Goal: Task Accomplishment & Management: Manage account settings

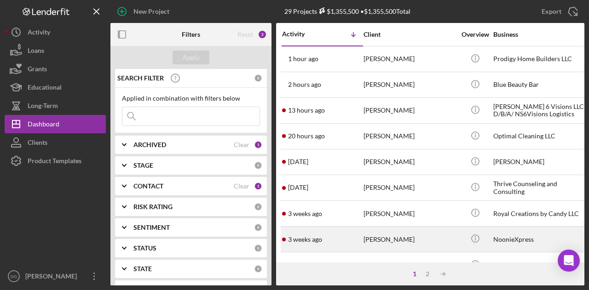
click at [389, 238] on div "[PERSON_NAME]" at bounding box center [410, 239] width 92 height 24
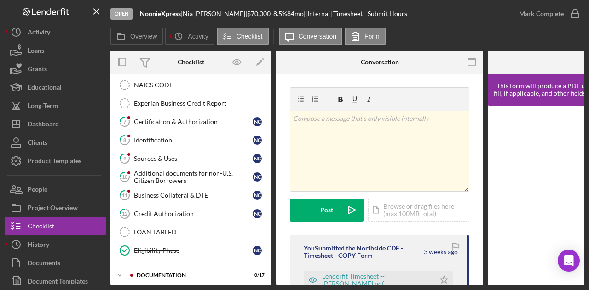
scroll to position [244, 0]
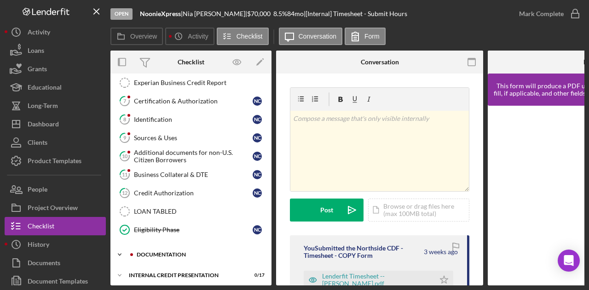
click at [161, 252] on div "documentation" at bounding box center [198, 255] width 123 height 6
drag, startPoint x: 268, startPoint y: 183, endPoint x: 267, endPoint y: 215, distance: 31.8
click at [267, 215] on div "Timesheet - Submit Hours Timesheet - Submit Hours 1 Personal Information N C 2 …" at bounding box center [190, 48] width 161 height 391
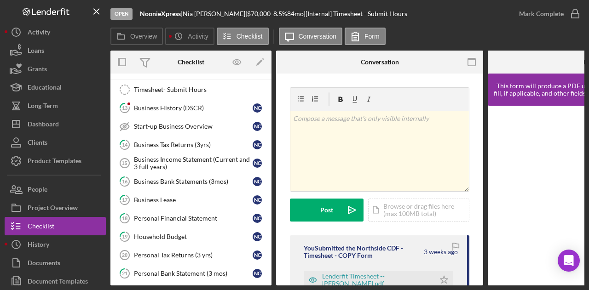
scroll to position [426, 0]
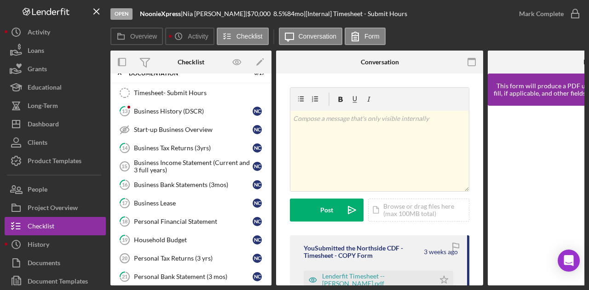
drag, startPoint x: 268, startPoint y: 220, endPoint x: 268, endPoint y: 249, distance: 29.5
click at [268, 249] on div "Timesheet- Submit Hours Timesheet- Submit Hours 13 Business History (DSCR) N C …" at bounding box center [190, 243] width 161 height 318
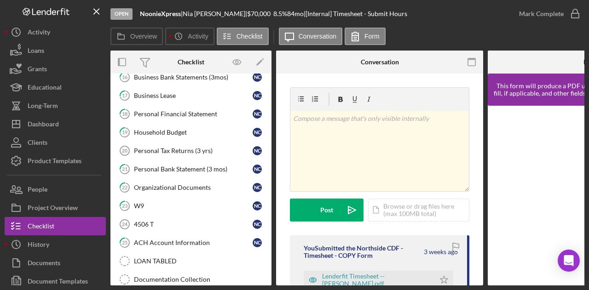
scroll to position [513, 0]
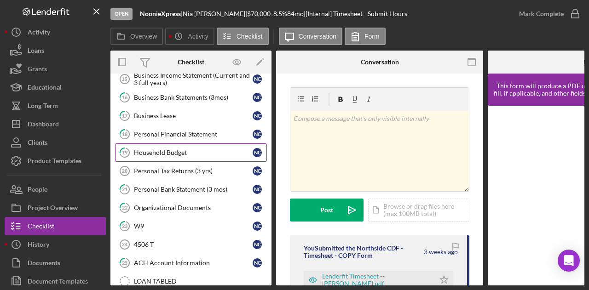
click at [174, 149] on div "Household Budget" at bounding box center [193, 152] width 119 height 7
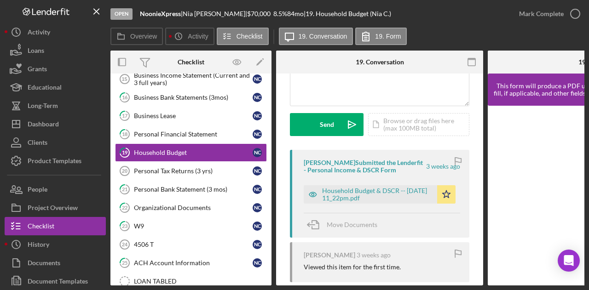
scroll to position [107, 0]
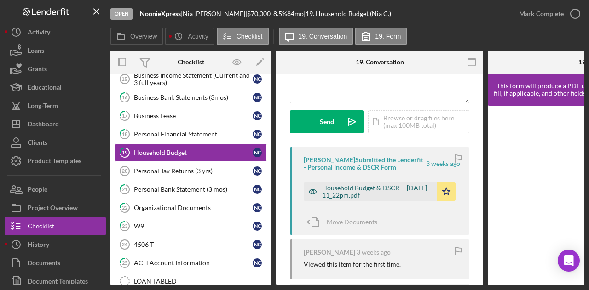
click at [383, 191] on div "Household Budget & DSCR -- [DATE] 11_22pm.pdf" at bounding box center [377, 192] width 110 height 15
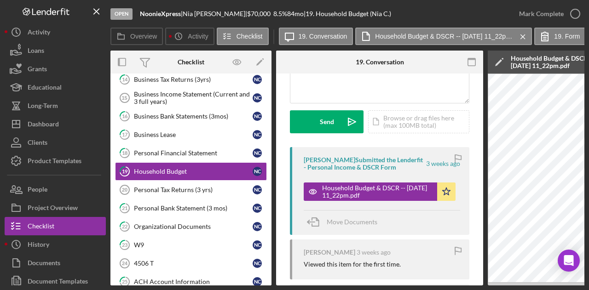
scroll to position [486, 0]
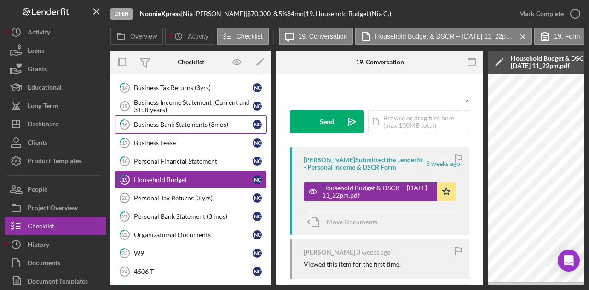
click at [164, 121] on div "Business Bank Statements (3mos)" at bounding box center [193, 124] width 119 height 7
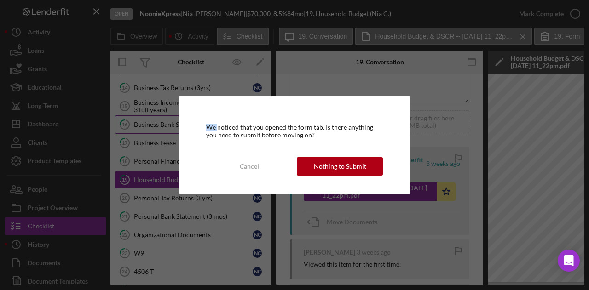
click at [164, 116] on div "We noticed that you opened the form tab. Is there anything you need to submit b…" at bounding box center [294, 145] width 589 height 290
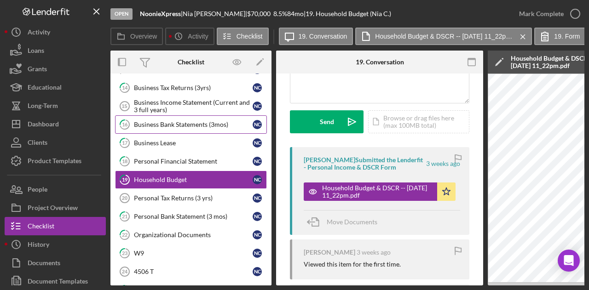
click at [190, 116] on link "16 Business Bank Statements (3mos) N C" at bounding box center [191, 125] width 152 height 18
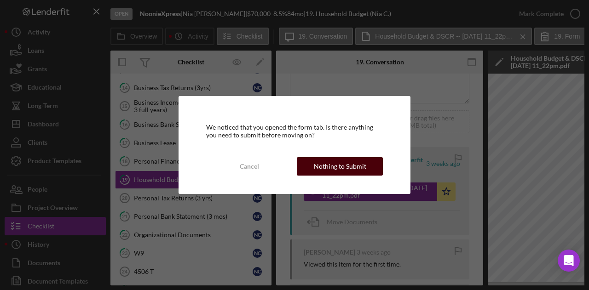
click at [352, 165] on div "Nothing to Submit" at bounding box center [340, 166] width 52 height 18
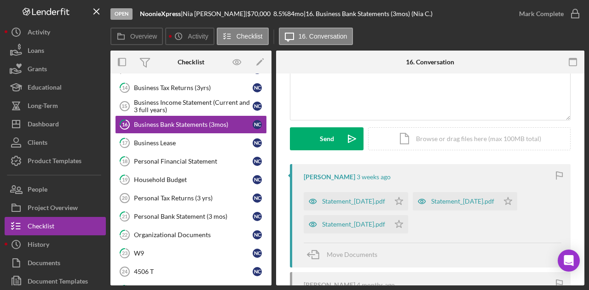
scroll to position [92, 0]
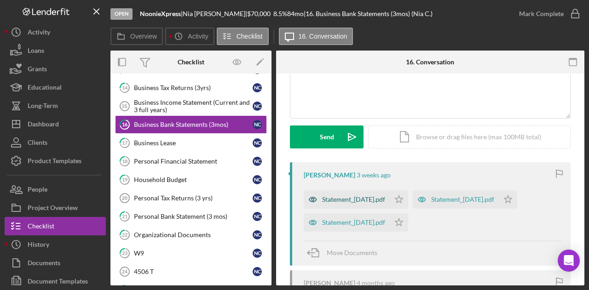
click at [378, 198] on div "Statement_[DATE].pdf" at bounding box center [353, 199] width 63 height 7
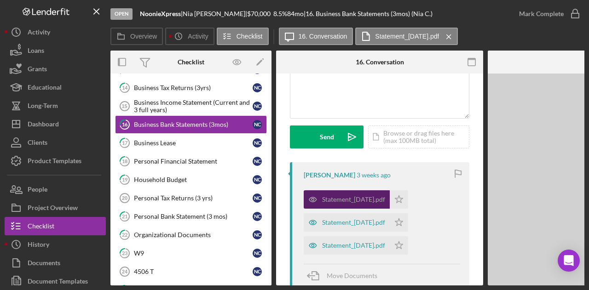
click at [378, 198] on div "Statement_[DATE].pdf" at bounding box center [353, 199] width 63 height 7
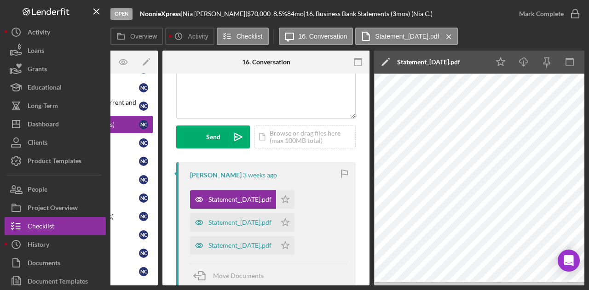
scroll to position [0, 111]
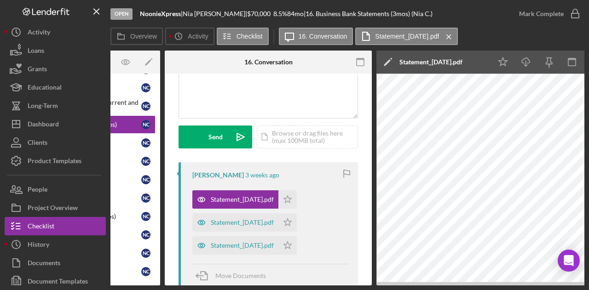
drag, startPoint x: 479, startPoint y: 286, endPoint x: 520, endPoint y: 288, distance: 41.0
click at [520, 288] on div "Open NoonieXpress | [PERSON_NAME] | $70,000 $70,000 8.5 % 84 mo | 16. Business …" at bounding box center [294, 145] width 589 height 290
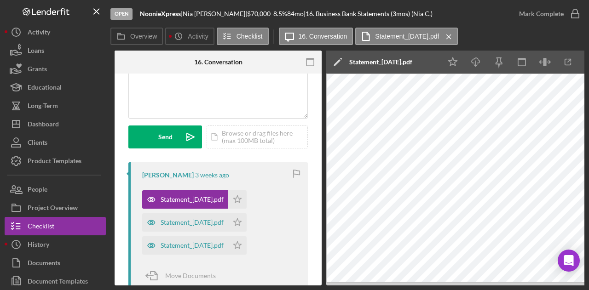
scroll to position [0, 180]
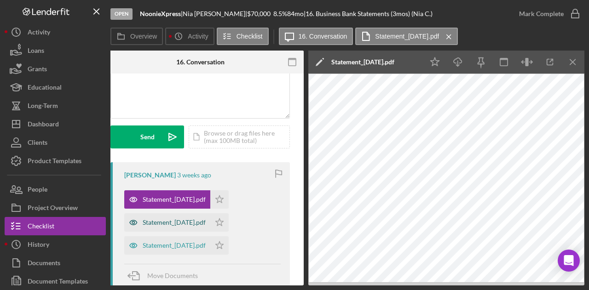
click at [190, 222] on div "Statement_[DATE].pdf" at bounding box center [174, 222] width 63 height 7
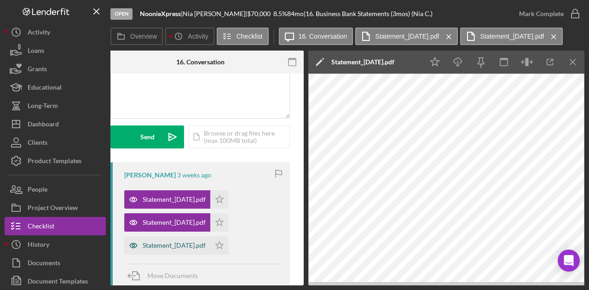
click at [169, 244] on div "Statement_[DATE].pdf" at bounding box center [174, 245] width 63 height 7
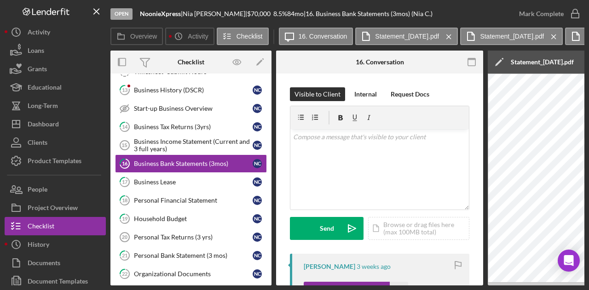
scroll to position [433, 0]
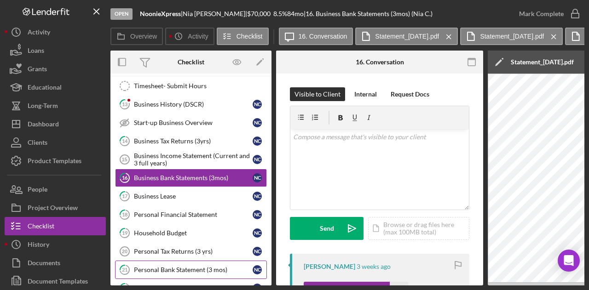
click at [168, 267] on div "Personal Bank Statement (3 mos)" at bounding box center [193, 270] width 119 height 7
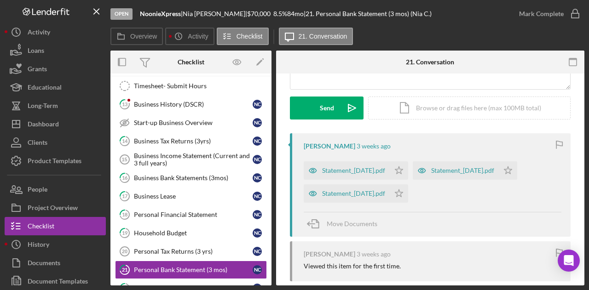
scroll to position [118, 0]
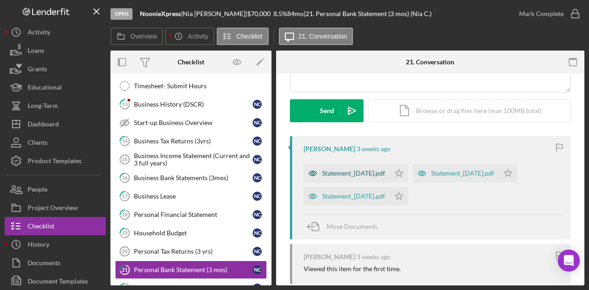
click at [378, 174] on div "Statement_[DATE].pdf" at bounding box center [353, 173] width 63 height 7
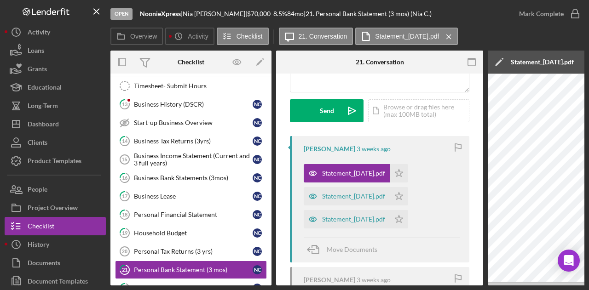
drag, startPoint x: 377, startPoint y: 282, endPoint x: 430, endPoint y: 286, distance: 54.0
click at [430, 286] on div "Open NoonieXpress | [PERSON_NAME] | $70,000 $70,000 8.5 % 84 mo | 21. Personal …" at bounding box center [294, 145] width 589 height 290
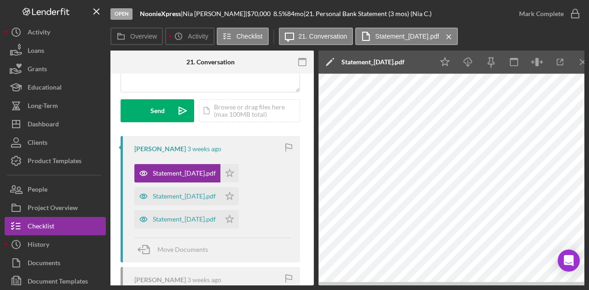
scroll to position [0, 180]
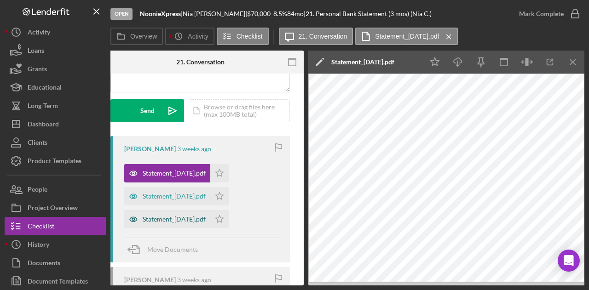
click at [190, 219] on div "Statement_[DATE].pdf" at bounding box center [174, 219] width 63 height 7
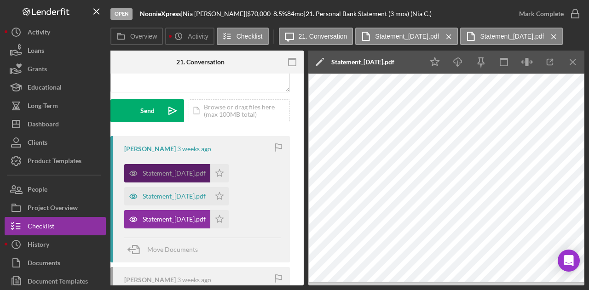
click at [196, 172] on div "Statement_[DATE].pdf" at bounding box center [174, 173] width 63 height 7
drag, startPoint x: 196, startPoint y: 172, endPoint x: 516, endPoint y: 290, distance: 340.9
click at [516, 290] on div "Open NoonieXpress | [PERSON_NAME] | $70,000 $70,000 8.5 % 84 mo | 21. Personal …" at bounding box center [294, 145] width 589 height 290
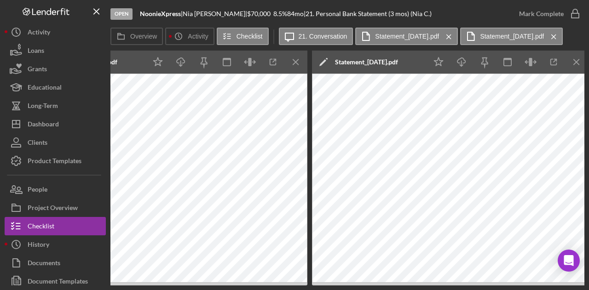
scroll to position [0, 460]
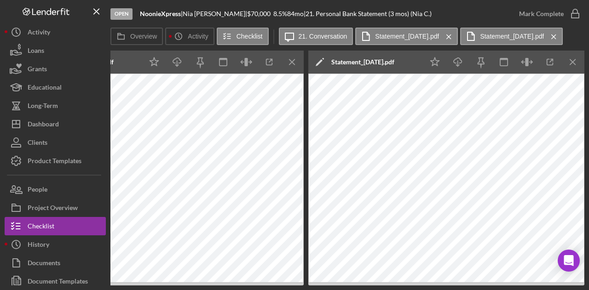
drag, startPoint x: 350, startPoint y: 286, endPoint x: 342, endPoint y: 286, distance: 8.8
click at [342, 286] on div "Open NoonieXpress | [PERSON_NAME] | $70,000 $70,000 8.5 % 84 mo | 21. Personal …" at bounding box center [294, 145] width 589 height 290
click at [496, 288] on div "Open NoonieXpress | [PERSON_NAME] | $70,000 $70,000 8.5 % 84 mo | 21. Personal …" at bounding box center [294, 145] width 589 height 290
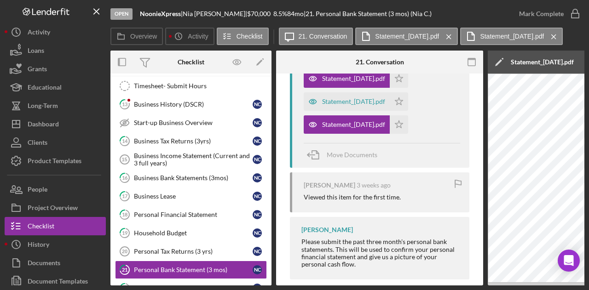
scroll to position [227, 0]
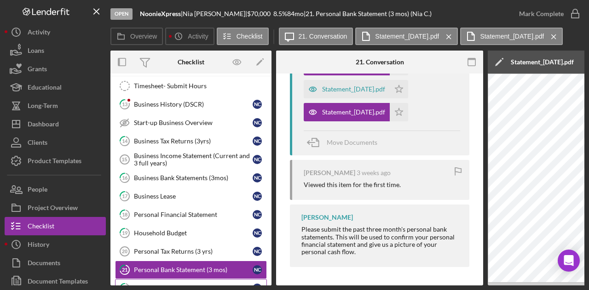
click at [201, 285] on div "Organizational Documents" at bounding box center [193, 288] width 119 height 7
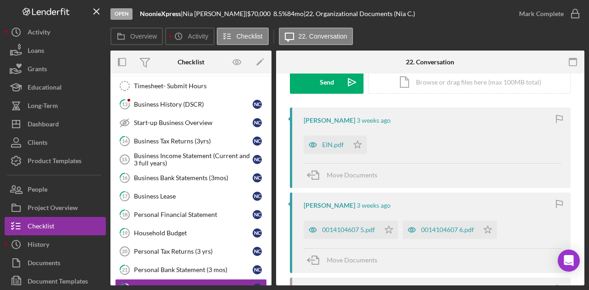
scroll to position [148, 0]
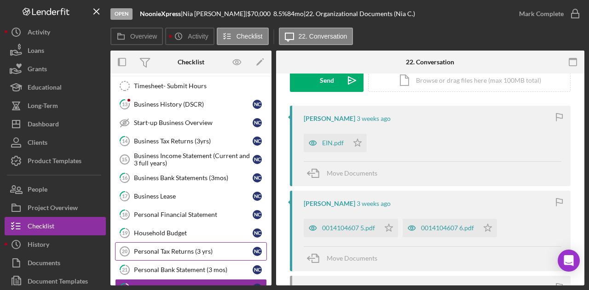
click at [157, 248] on div "Personal Tax Returns (3 yrs)" at bounding box center [193, 251] width 119 height 7
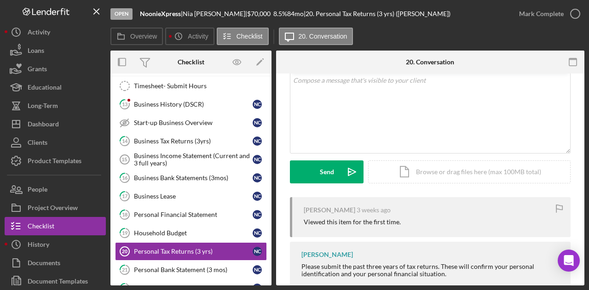
scroll to position [71, 0]
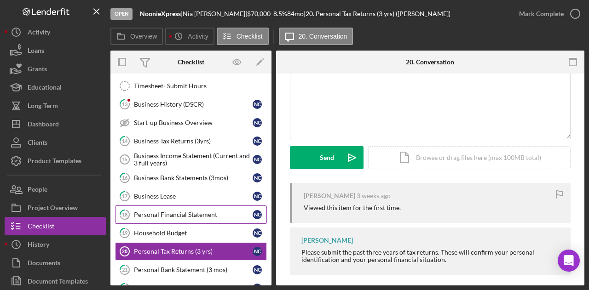
click at [189, 211] on div "Personal Financial Statement" at bounding box center [193, 214] width 119 height 7
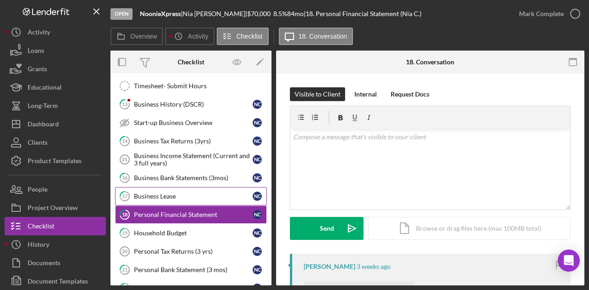
click at [174, 193] on div "Business Lease" at bounding box center [193, 196] width 119 height 7
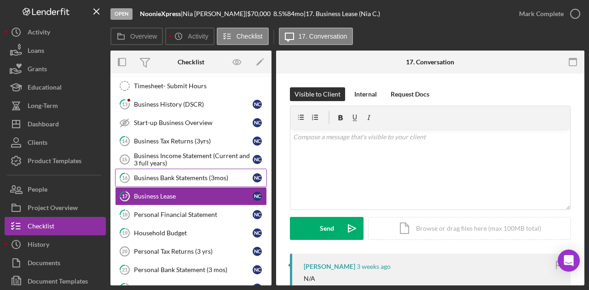
click at [185, 174] on link "16 Business Bank Statements (3mos) N C" at bounding box center [191, 178] width 152 height 18
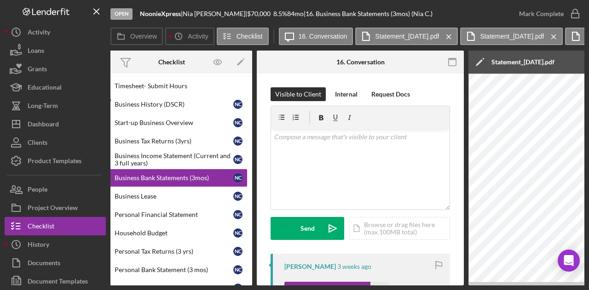
scroll to position [0, 17]
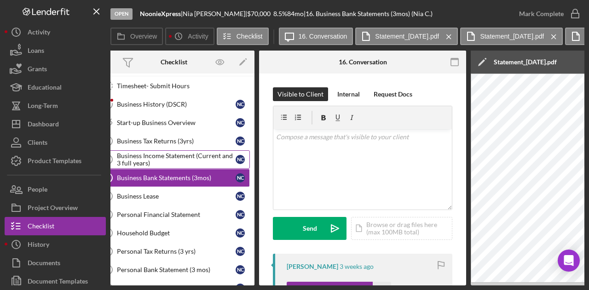
click at [170, 152] on div "Business Income Statement (Current and 3 full years)" at bounding box center [176, 159] width 119 height 15
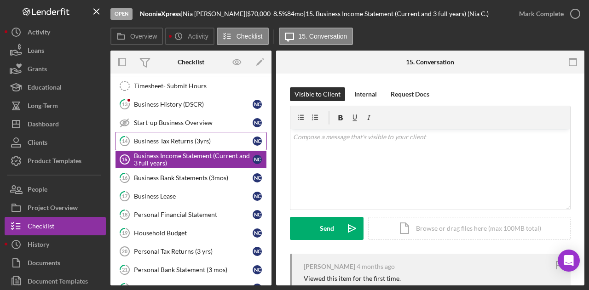
click at [157, 138] on div "Business Tax Returns (3yrs)" at bounding box center [193, 141] width 119 height 7
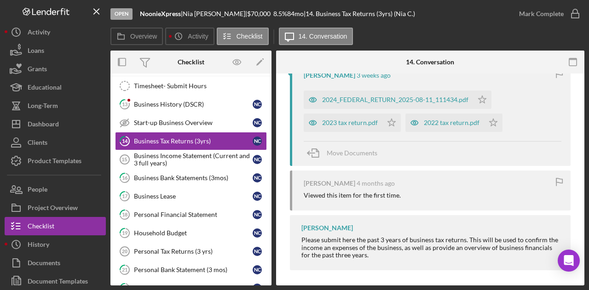
scroll to position [194, 0]
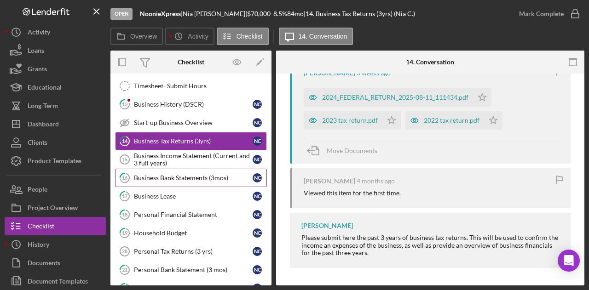
click at [178, 174] on div "Business Bank Statements (3mos)" at bounding box center [193, 177] width 119 height 7
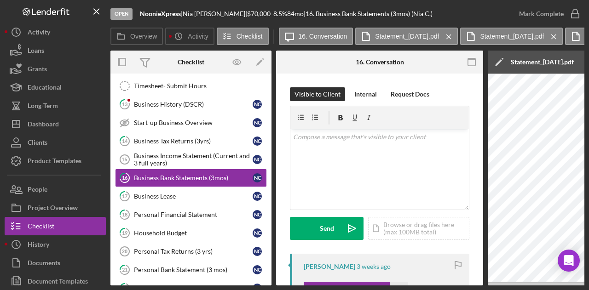
drag, startPoint x: 281, startPoint y: 286, endPoint x: 278, endPoint y: 280, distance: 6.6
click at [278, 280] on div "Open NoonieXpress | [PERSON_NAME] | $70,000 $70,000 8.5 % 84 mo | 16. Business …" at bounding box center [294, 145] width 589 height 290
drag, startPoint x: 279, startPoint y: 282, endPoint x: 318, endPoint y: 285, distance: 38.3
click at [318, 285] on div "Overview Internal Workflow Stage Open Icon/Dropdown Arrow Archive (can unarchiv…" at bounding box center [347, 168] width 474 height 235
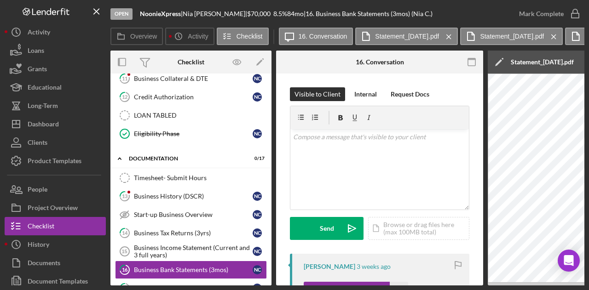
scroll to position [343, 0]
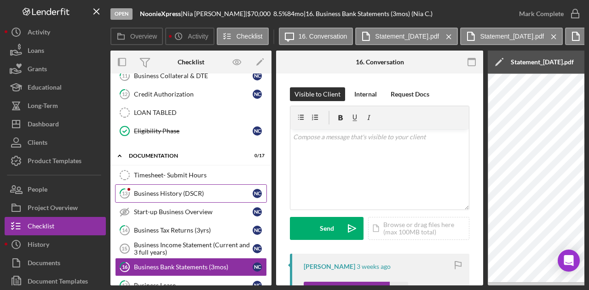
click at [165, 190] on div "Business History (DSCR)" at bounding box center [193, 193] width 119 height 7
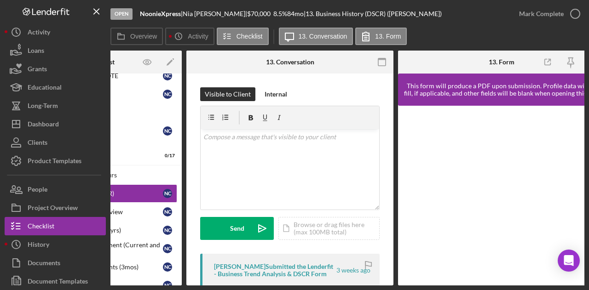
scroll to position [0, 110]
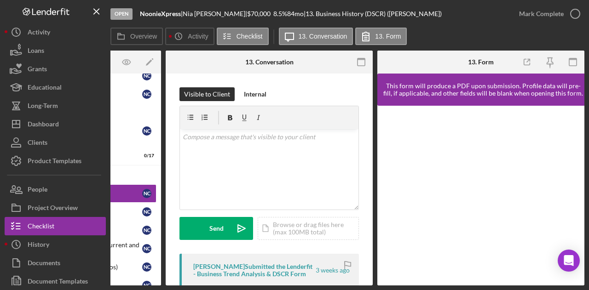
drag, startPoint x: 158, startPoint y: 208, endPoint x: 157, endPoint y: 244, distance: 35.9
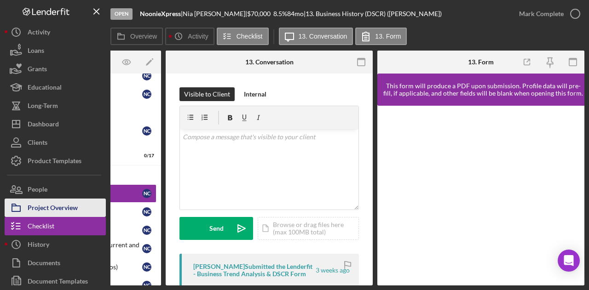
click at [64, 205] on div "Project Overview" at bounding box center [53, 209] width 50 height 21
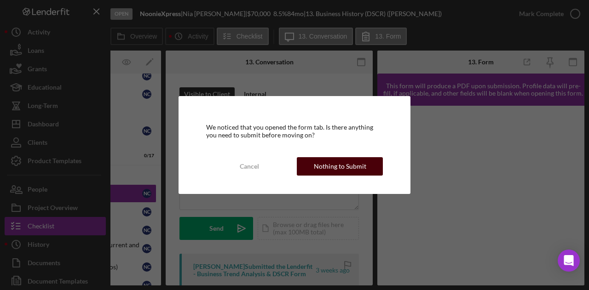
click at [331, 164] on div "Nothing to Submit" at bounding box center [340, 166] width 52 height 18
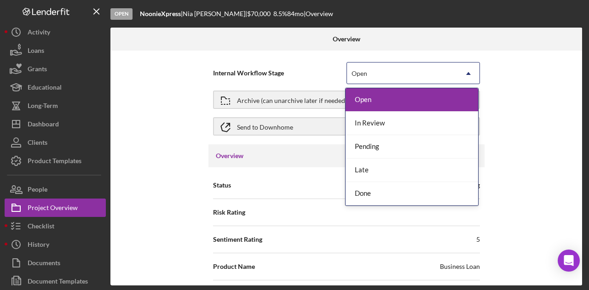
click at [455, 82] on div "Open" at bounding box center [402, 73] width 110 height 21
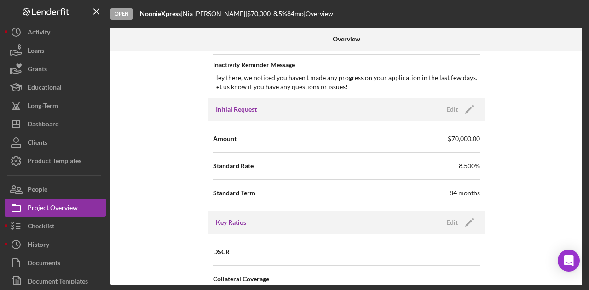
scroll to position [487, 0]
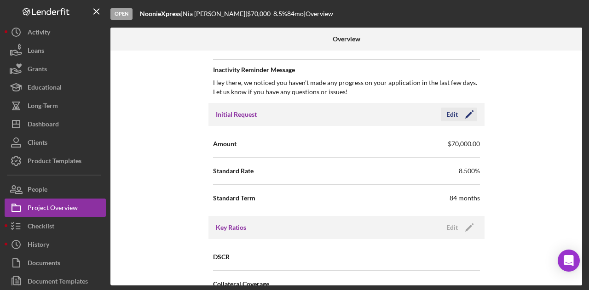
click at [466, 111] on icon "Icon/Edit" at bounding box center [469, 114] width 23 height 23
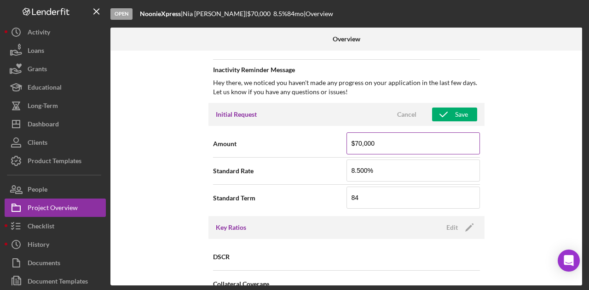
click at [385, 144] on input "$70,000" at bounding box center [413, 144] width 133 height 22
type input "$7"
type input "$40,000"
drag, startPoint x: 535, startPoint y: 231, endPoint x: 482, endPoint y: 142, distance: 103.8
click at [535, 231] on div "Internal Workflow Stage Open Icon/Dropdown Arrow Archive (can unarchive later i…" at bounding box center [346, 168] width 472 height 235
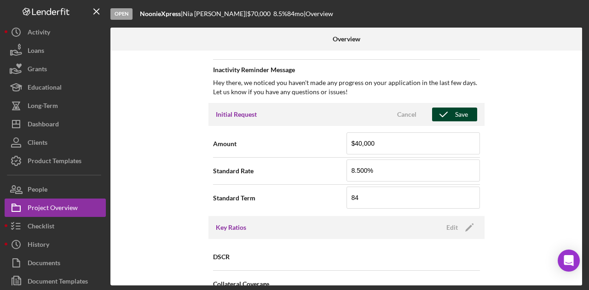
click at [459, 111] on div "Save" at bounding box center [461, 115] width 13 height 14
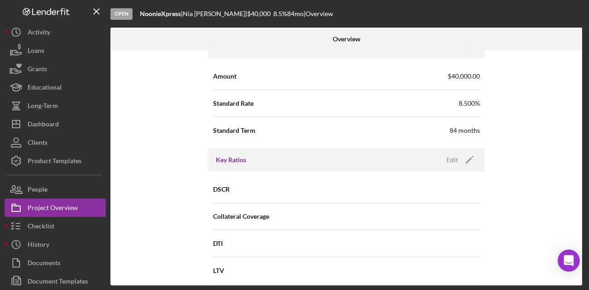
scroll to position [0, 0]
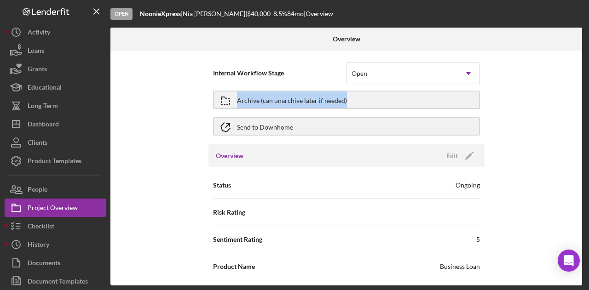
drag, startPoint x: 578, startPoint y: 76, endPoint x: 580, endPoint y: 106, distance: 30.4
click at [580, 110] on div "Internal Workflow Stage Open Icon/Dropdown Arrow Archive (can unarchive later i…" at bounding box center [346, 168] width 472 height 235
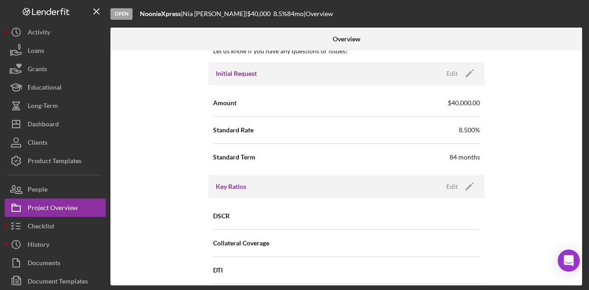
scroll to position [522, 0]
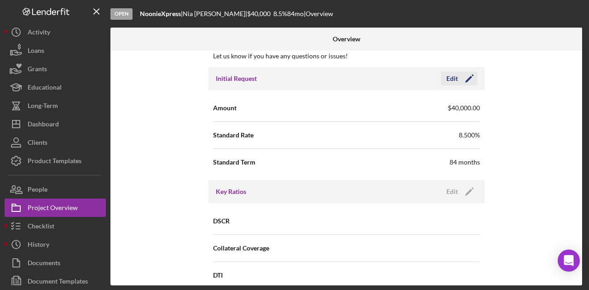
click at [465, 79] on polygon "button" at bounding box center [468, 79] width 7 height 7
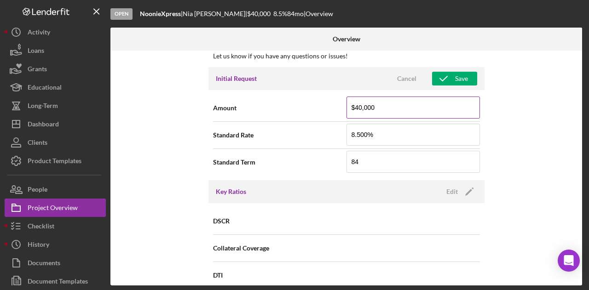
click at [353, 105] on input "$40,000" at bounding box center [413, 108] width 133 height 22
type input "$50,000"
click at [455, 80] on div "Save" at bounding box center [461, 79] width 13 height 14
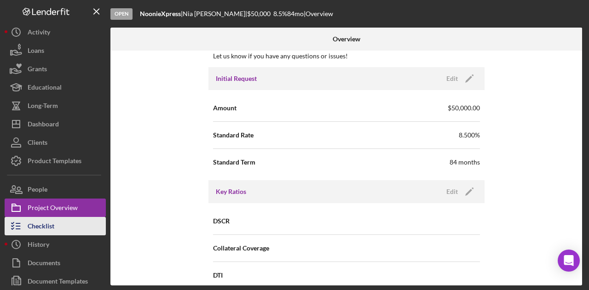
click at [53, 220] on div "Checklist" at bounding box center [41, 227] width 27 height 21
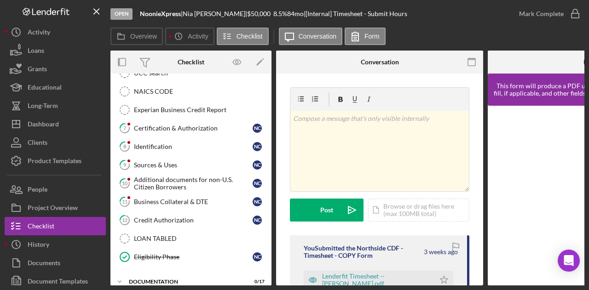
scroll to position [244, 0]
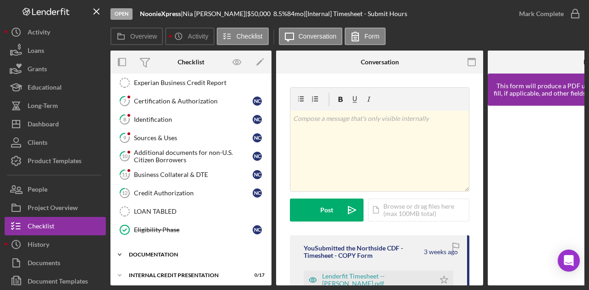
click at [154, 246] on div "Icon/Expander documentation 0 / 17" at bounding box center [190, 255] width 161 height 18
drag, startPoint x: 268, startPoint y: 182, endPoint x: 267, endPoint y: 220, distance: 37.8
click at [267, 220] on div "Timesheet - Submit Hours Timesheet - Submit Hours 1 Personal Information N C 2 …" at bounding box center [190, 48] width 161 height 391
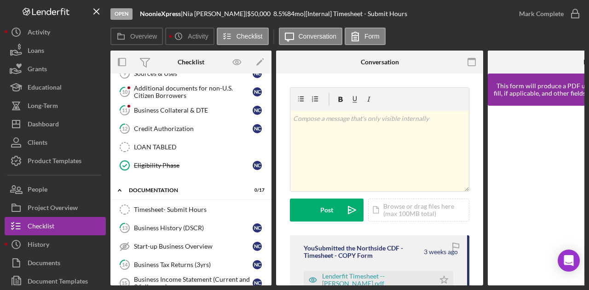
scroll to position [322, 0]
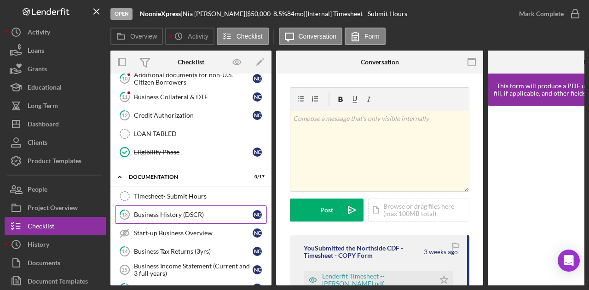
click at [179, 211] on div "Business History (DSCR)" at bounding box center [193, 214] width 119 height 7
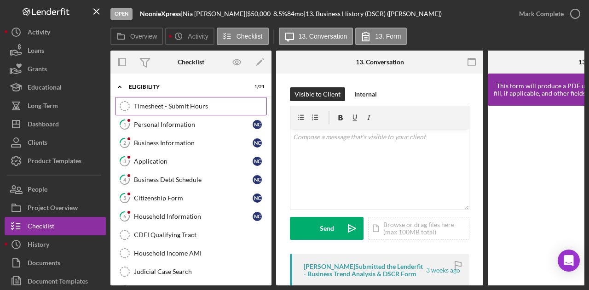
click at [156, 106] on div "Timesheet - Submit Hours" at bounding box center [200, 106] width 133 height 7
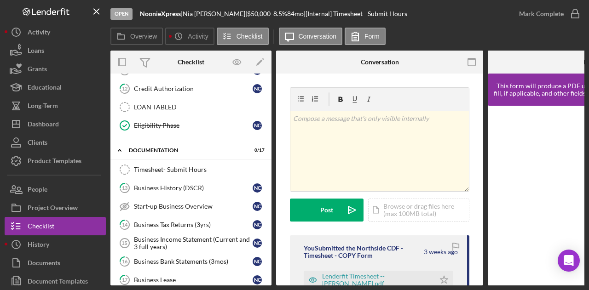
scroll to position [355, 0]
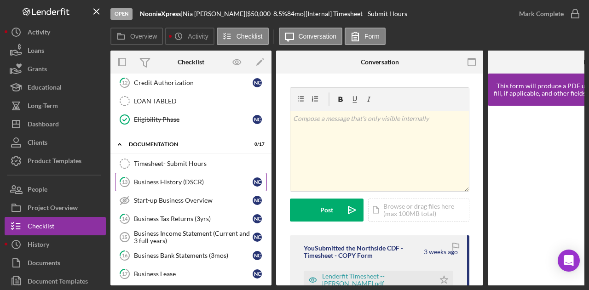
click at [165, 179] on div "Business History (DSCR)" at bounding box center [193, 182] width 119 height 7
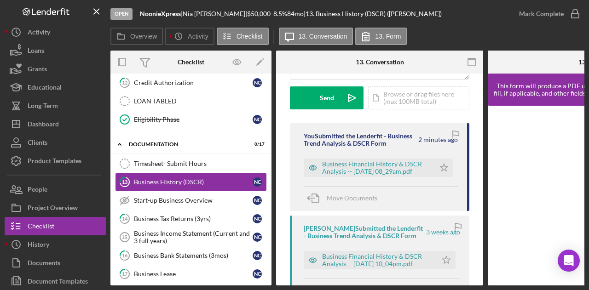
scroll to position [130, 0]
click at [388, 171] on div "Business Financial History & DSCR Analysis -- [DATE] 08_29am.pdf" at bounding box center [376, 169] width 108 height 15
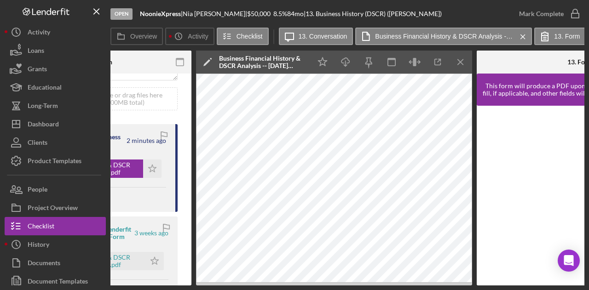
scroll to position [0, 293]
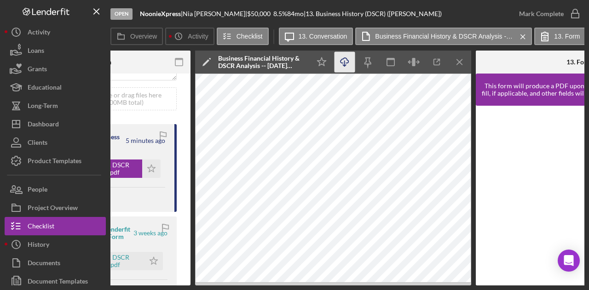
click at [346, 59] on icon "Icon/Download" at bounding box center [345, 62] width 21 height 21
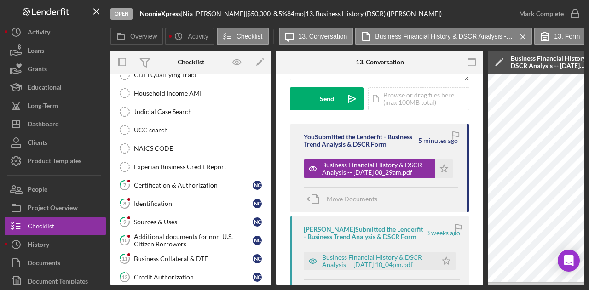
scroll to position [168, 0]
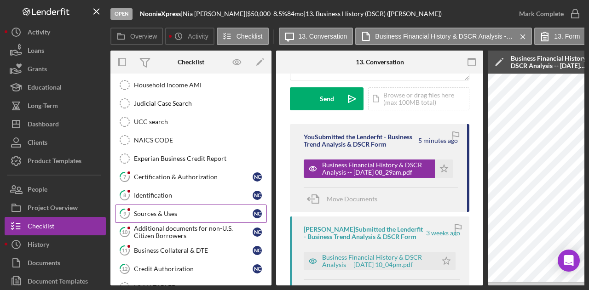
click at [172, 210] on div "Sources & Uses" at bounding box center [193, 213] width 119 height 7
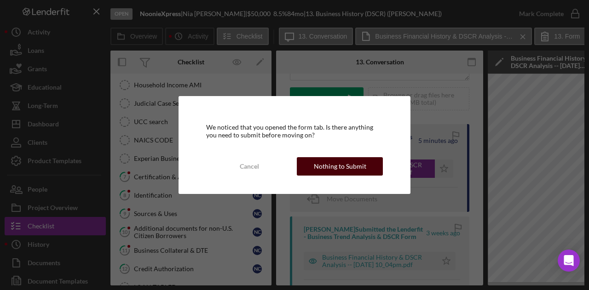
click at [343, 168] on div "Nothing to Submit" at bounding box center [340, 166] width 52 height 18
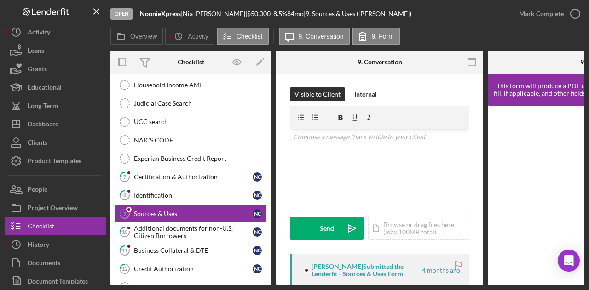
click at [364, 270] on div "[PERSON_NAME] Submitted the Lenderfit - Sources & Uses Form" at bounding box center [366, 270] width 109 height 15
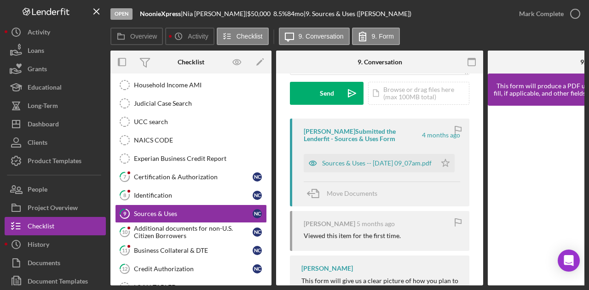
scroll to position [132, 0]
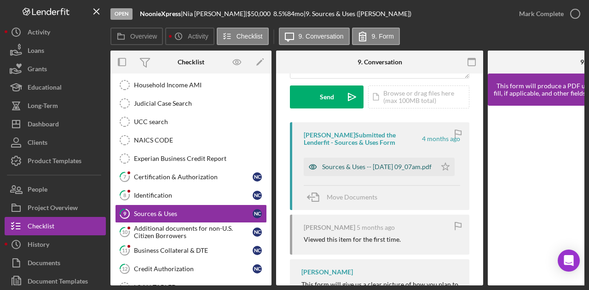
click at [352, 165] on div "Sources & Uses -- [DATE] 09_07am.pdf" at bounding box center [377, 166] width 110 height 7
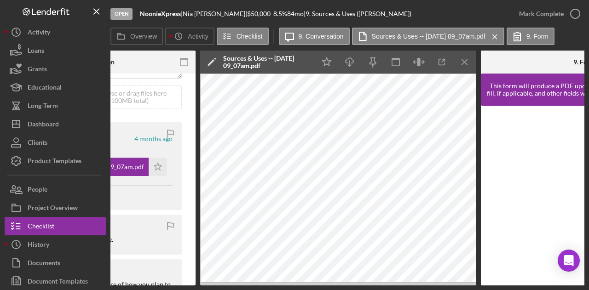
scroll to position [0, 292]
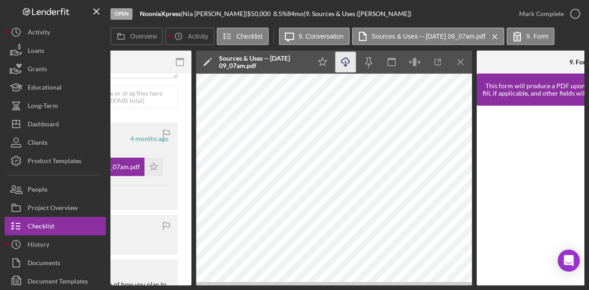
click at [344, 61] on icon "Icon/Download" at bounding box center [346, 62] width 21 height 21
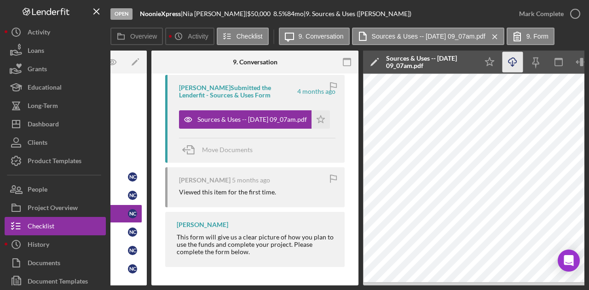
scroll to position [0, 0]
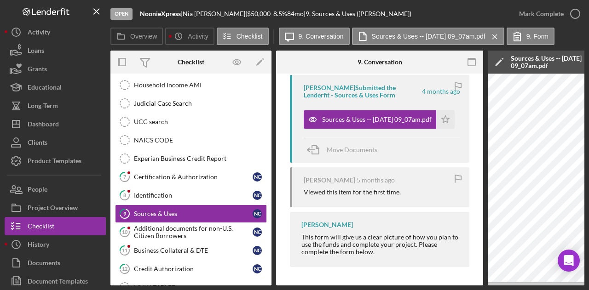
drag, startPoint x: 268, startPoint y: 160, endPoint x: 268, endPoint y: 238, distance: 78.3
click at [268, 238] on div "Timesheet - Submit Hours Timesheet - Submit Hours 1 Personal Information N C 2 …" at bounding box center [190, 124] width 161 height 391
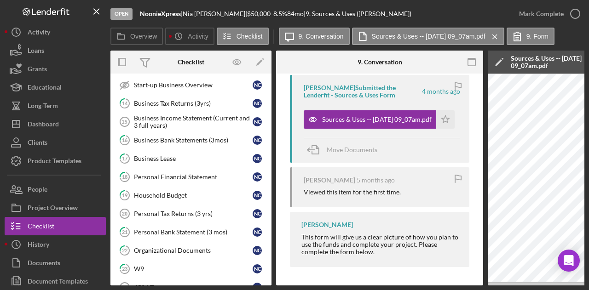
scroll to position [557, 0]
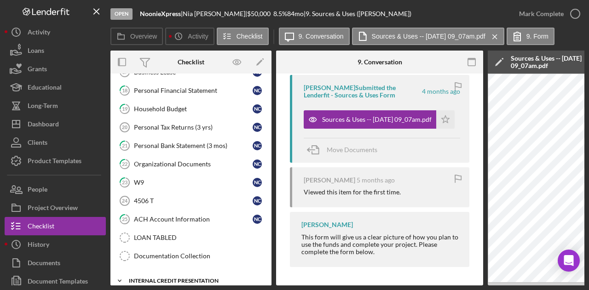
click at [202, 278] on div "Internal Credit Presentation" at bounding box center [194, 281] width 131 height 6
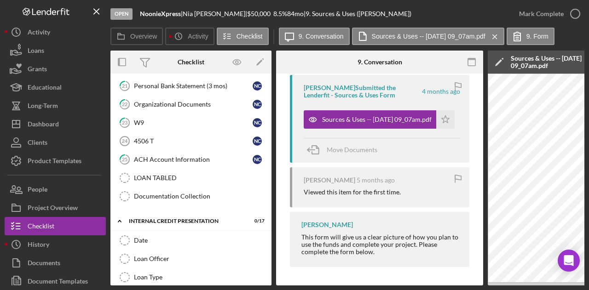
scroll to position [619, 0]
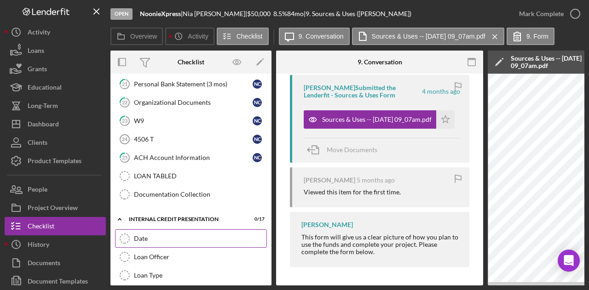
click at [130, 227] on icon "Date" at bounding box center [124, 238] width 23 height 23
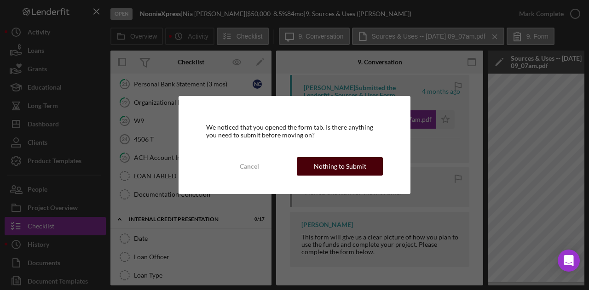
click at [327, 166] on div "Nothing to Submit" at bounding box center [340, 166] width 52 height 18
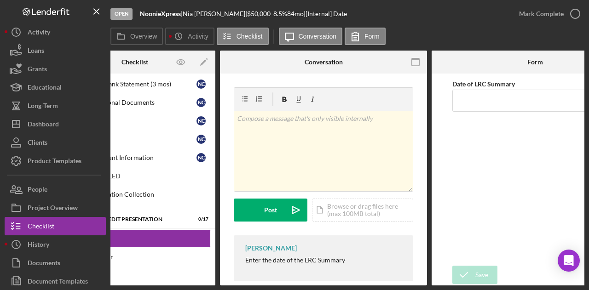
scroll to position [0, 110]
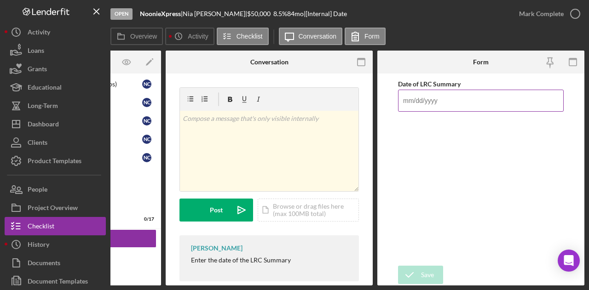
click at [425, 102] on input "Date of LRC Summary" at bounding box center [481, 101] width 166 height 22
type input "09/04/2025"
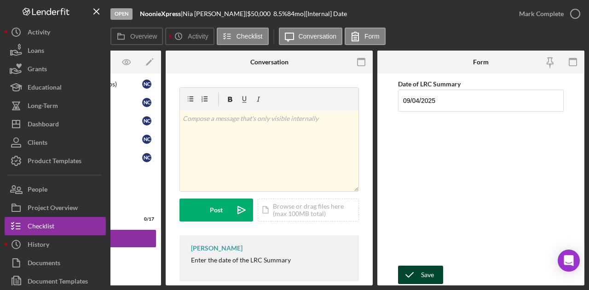
click at [425, 273] on div "Save" at bounding box center [427, 275] width 13 height 18
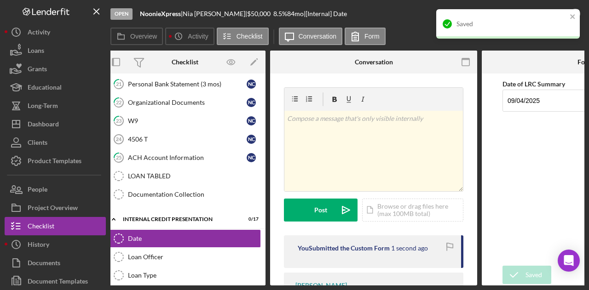
scroll to position [0, 0]
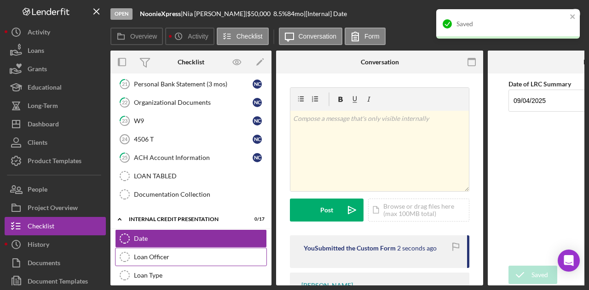
click at [169, 251] on link "Loan Officer Loan Officer" at bounding box center [191, 257] width 152 height 18
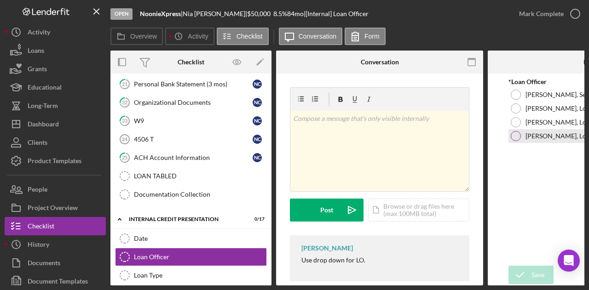
click at [512, 138] on div at bounding box center [516, 136] width 10 height 10
click at [532, 274] on div "Save" at bounding box center [538, 275] width 13 height 18
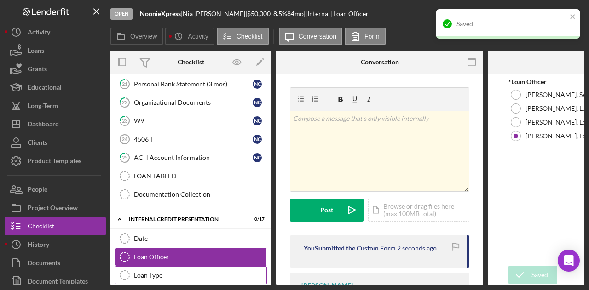
click at [165, 272] on div "Loan Type" at bounding box center [200, 275] width 133 height 7
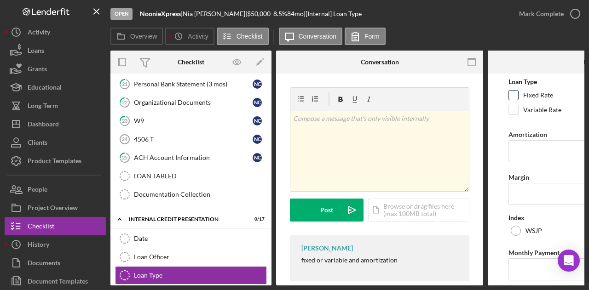
click at [511, 90] on div at bounding box center [514, 95] width 10 height 10
click at [516, 98] on input "Fixed Rate" at bounding box center [513, 95] width 9 height 9
checkbox input "true"
click at [526, 149] on input "Amortization" at bounding box center [592, 151] width 166 height 22
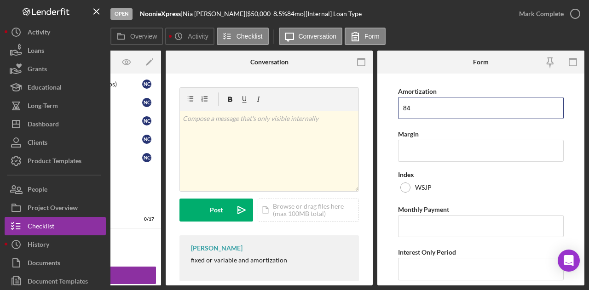
scroll to position [52, 0]
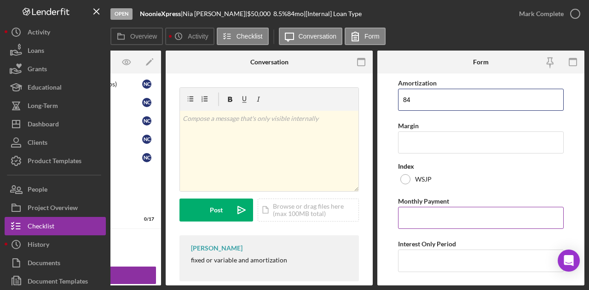
type input "84"
click at [451, 214] on input "Monthly Payment" at bounding box center [481, 218] width 166 height 22
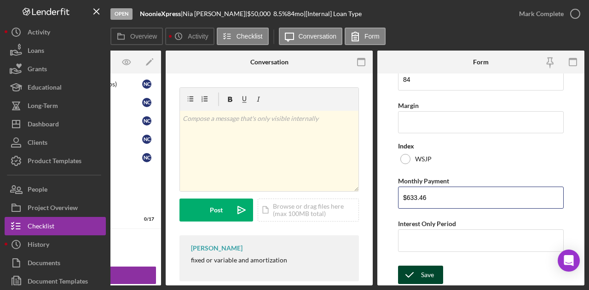
type input "$633.46"
click at [425, 270] on div "Save" at bounding box center [427, 275] width 13 height 18
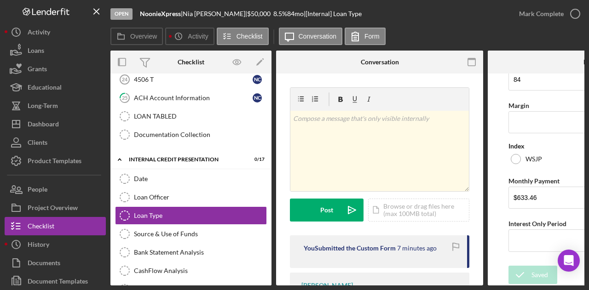
scroll to position [683, 0]
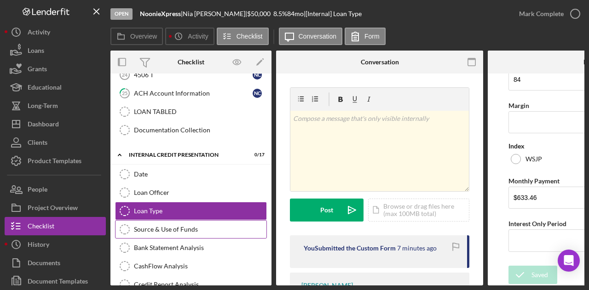
click at [156, 226] on div "Source & Use of Funds" at bounding box center [200, 229] width 133 height 7
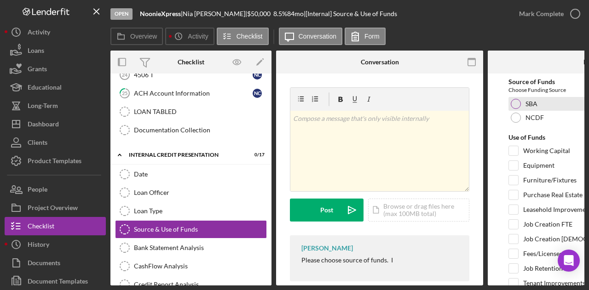
click at [515, 102] on div at bounding box center [516, 104] width 10 height 10
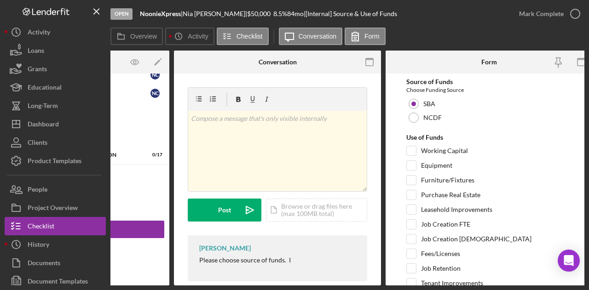
scroll to position [0, 104]
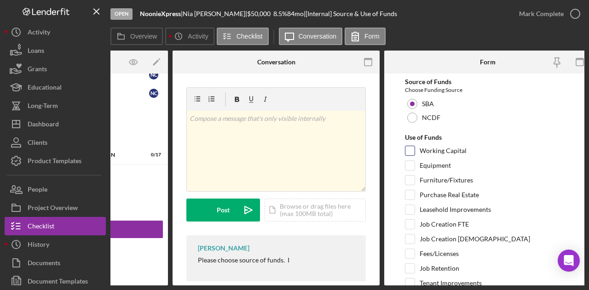
click at [406, 148] on input "Working Capital" at bounding box center [410, 150] width 9 height 9
checkbox input "true"
click at [410, 162] on input "Equipment" at bounding box center [410, 165] width 9 height 9
checkbox input "true"
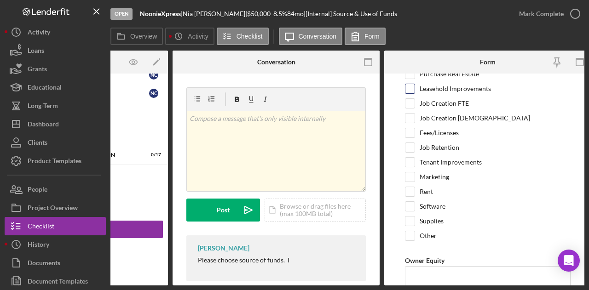
scroll to position [155, 0]
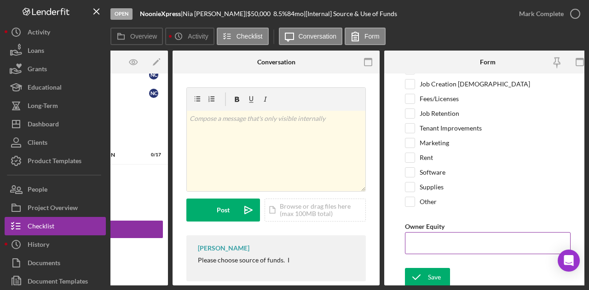
click at [411, 237] on input "Owner Equity" at bounding box center [488, 243] width 166 height 22
type input "$2,500"
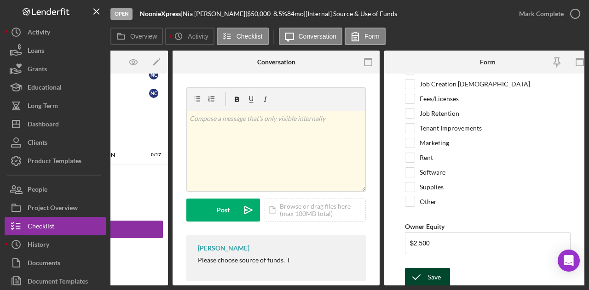
click at [435, 272] on div "Save" at bounding box center [434, 277] width 13 height 18
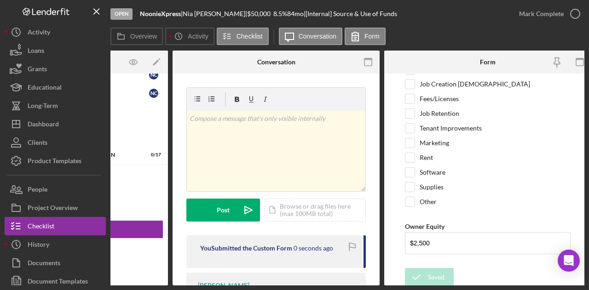
click at [401, 280] on form "Source of Funds Choose Funding Source SBA NCDF Use of Funds Working Capital Equ…" at bounding box center [487, 180] width 207 height 212
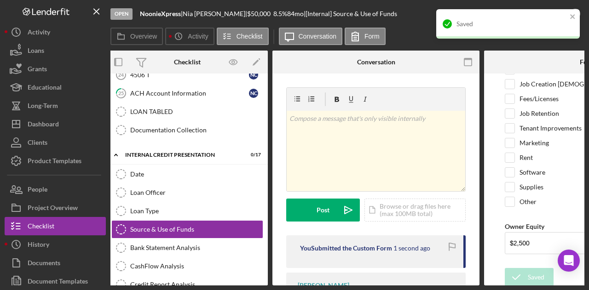
scroll to position [0, 0]
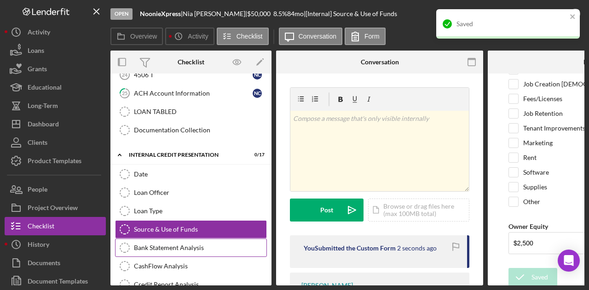
click at [181, 244] on div "Bank Statement Analysis" at bounding box center [200, 247] width 133 height 7
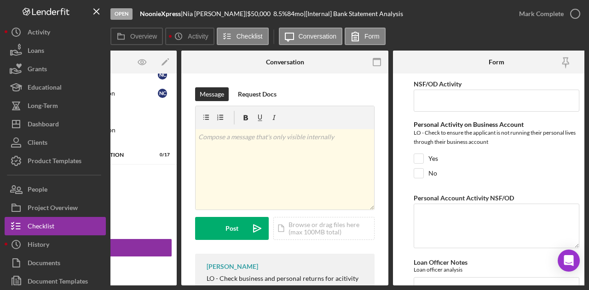
scroll to position [0, 110]
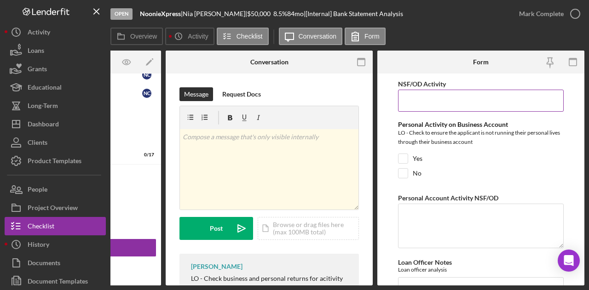
click at [452, 99] on input "NSF/OD Activity" at bounding box center [481, 101] width 166 height 22
type input "27"
click at [405, 158] on input "Yes" at bounding box center [403, 158] width 9 height 9
checkbox input "true"
click at [408, 216] on textarea "Personal Account Activity NSF/OD" at bounding box center [481, 226] width 166 height 44
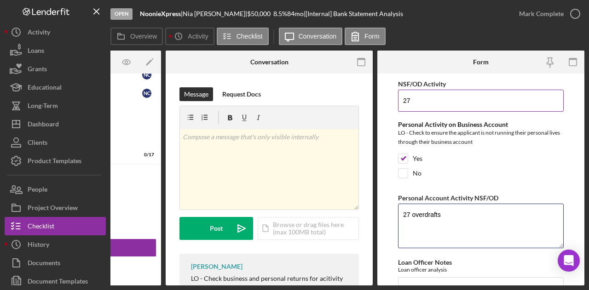
type textarea "27 overdrafts"
click at [416, 100] on input "27" at bounding box center [481, 101] width 166 height 22
type input "2"
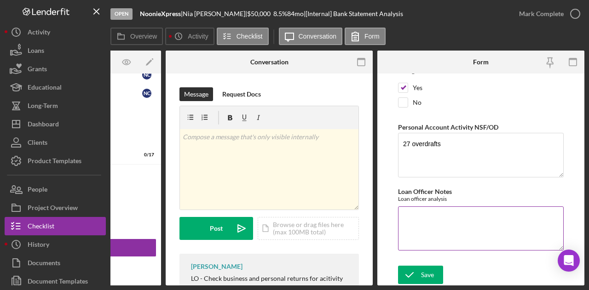
type input "8"
click at [417, 211] on textarea "Loan Officer Notes" at bounding box center [481, 229] width 166 height 44
type textarea "T"
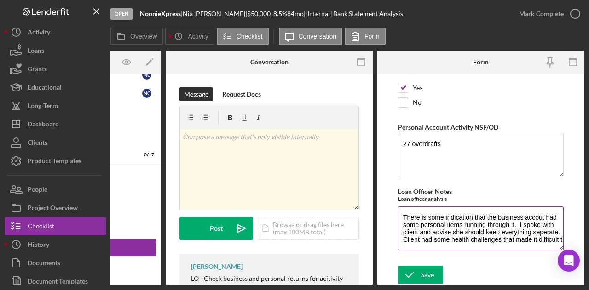
scroll to position [7, 0]
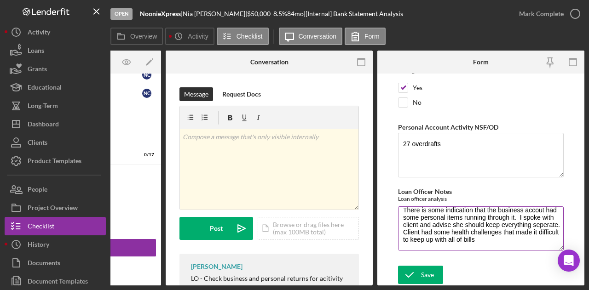
click at [415, 229] on textarea "There is some indication that the business accout had some personal items runni…" at bounding box center [481, 229] width 166 height 44
type textarea "There is some indication that the business accout had some personal items runni…"
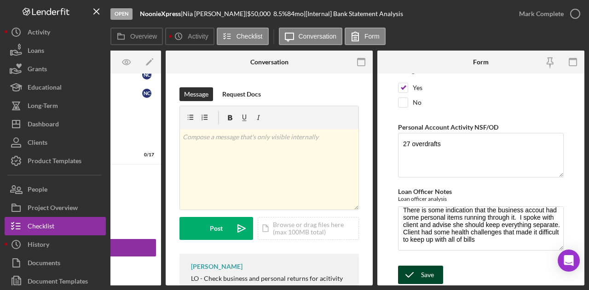
click at [426, 273] on div "Save" at bounding box center [427, 275] width 13 height 18
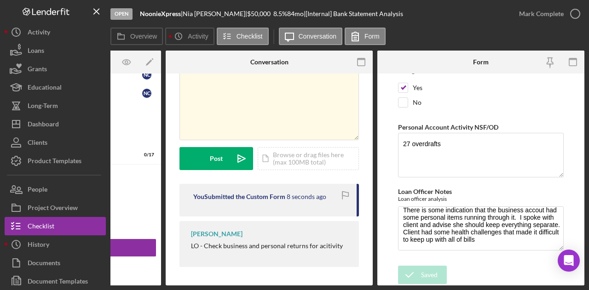
scroll to position [0, 0]
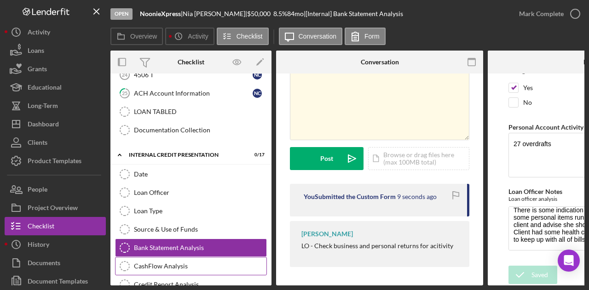
click at [127, 255] on icon "CashFlow Analysis" at bounding box center [124, 266] width 23 height 23
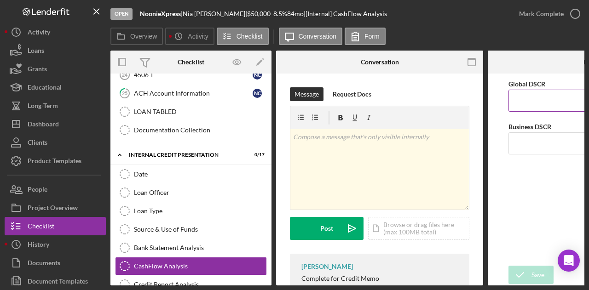
click at [526, 98] on input "Global DSCR" at bounding box center [592, 101] width 166 height 22
click at [526, 99] on input "Global DSCR" at bounding box center [592, 101] width 166 height 22
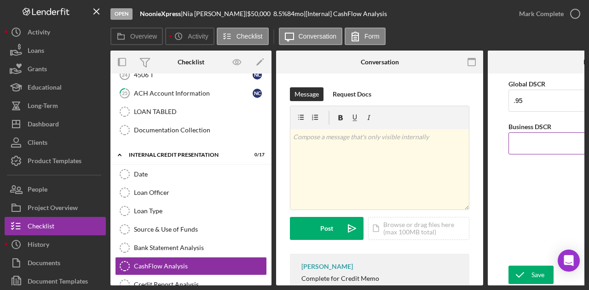
type input "0.95"
click at [525, 143] on input "Business DSCR" at bounding box center [592, 144] width 166 height 22
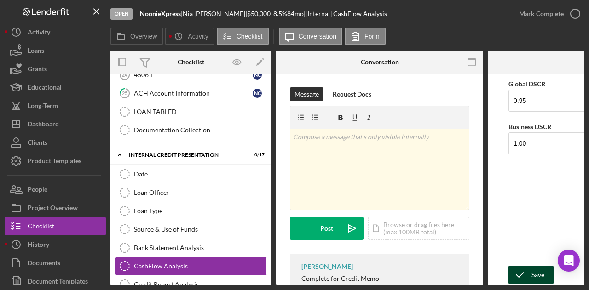
type input "1"
click at [533, 273] on div "Save" at bounding box center [538, 275] width 13 height 18
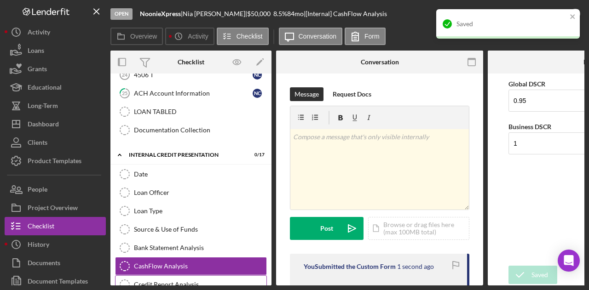
click at [184, 281] on div "Credit Report Analysis" at bounding box center [200, 284] width 133 height 7
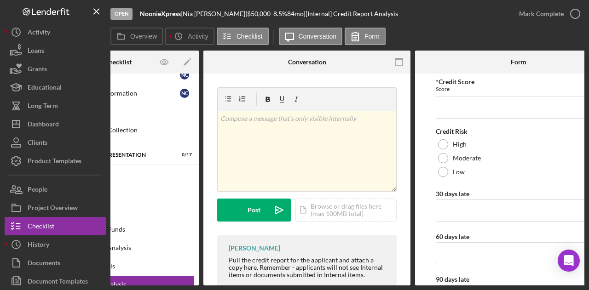
scroll to position [0, 110]
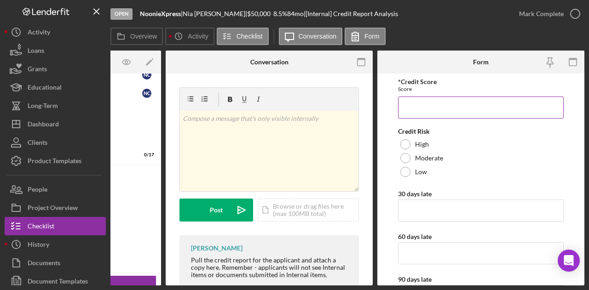
click at [436, 107] on input "*Credit Score" at bounding box center [481, 108] width 166 height 22
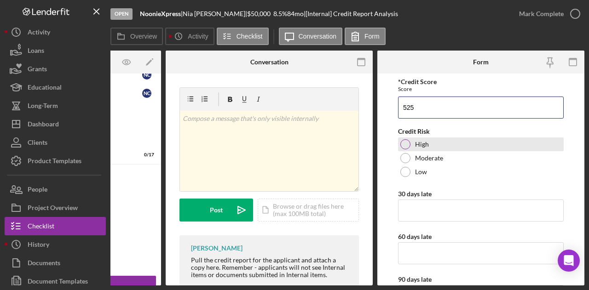
type input "525"
click at [403, 139] on div at bounding box center [405, 144] width 10 height 10
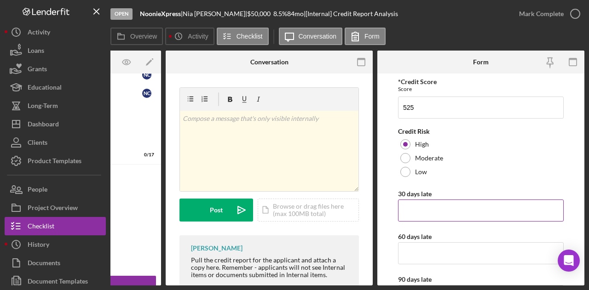
click at [414, 208] on input "30 days late" at bounding box center [481, 211] width 166 height 22
type input "8"
click at [405, 252] on input "60 days late" at bounding box center [481, 254] width 166 height 22
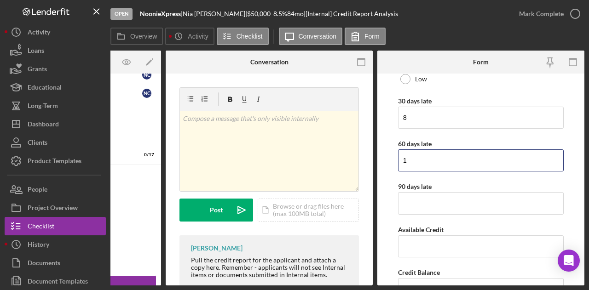
scroll to position [95, 0]
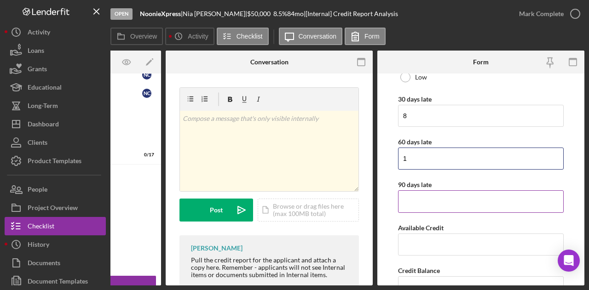
type input "1"
click at [451, 194] on input "90 days late" at bounding box center [481, 202] width 166 height 22
type input "1"
click at [289, 264] on div "Pull the credit report for the applicant and attach a copy here. Remember - app…" at bounding box center [270, 268] width 159 height 22
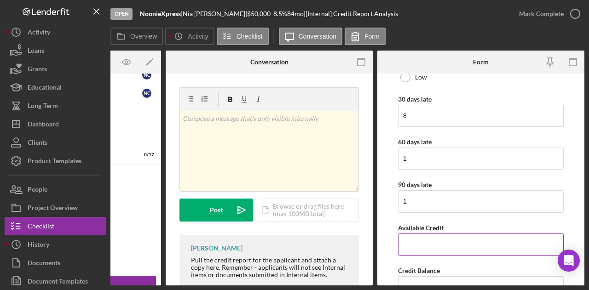
click at [408, 243] on input "Available Credit" at bounding box center [481, 245] width 166 height 22
click at [409, 243] on input "Available Credit" at bounding box center [481, 245] width 166 height 22
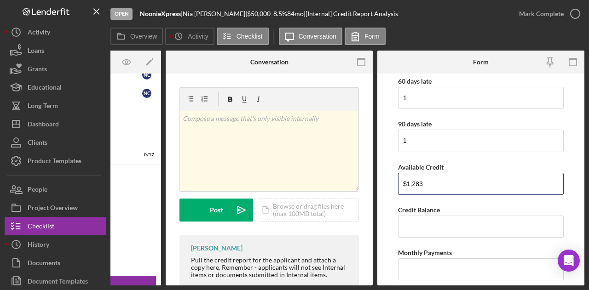
scroll to position [190, 0]
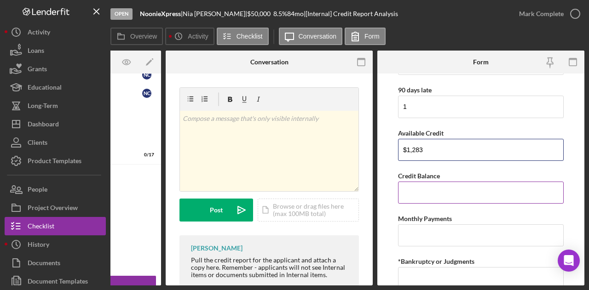
type input "$1,283"
click at [435, 188] on input "Credit Balance" at bounding box center [481, 193] width 166 height 22
type input "$1,717"
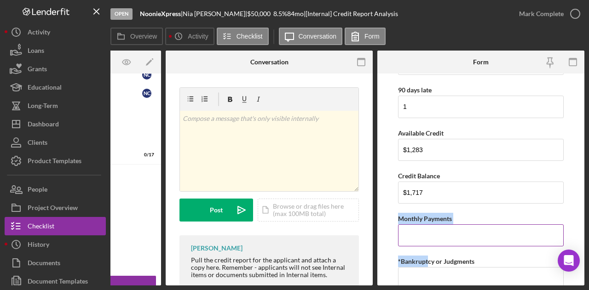
drag, startPoint x: 427, startPoint y: 248, endPoint x: 419, endPoint y: 238, distance: 13.2
click at [419, 238] on div "*Credit Score Score 525 Credit Risk High Moderate Low 30 days late 8 60 days la…" at bounding box center [481, 134] width 166 height 491
click at [402, 225] on input "Monthly Payments" at bounding box center [481, 236] width 166 height 22
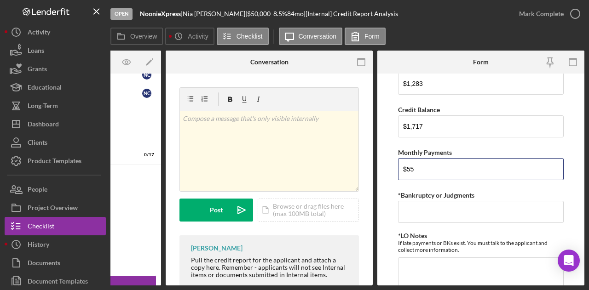
scroll to position [260, 0]
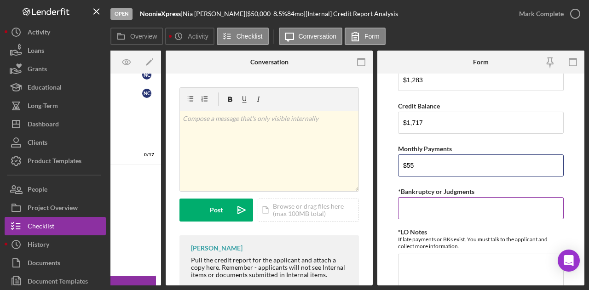
type input "$55"
click at [436, 206] on input "*Bankruptcy or Judgments" at bounding box center [481, 208] width 166 height 22
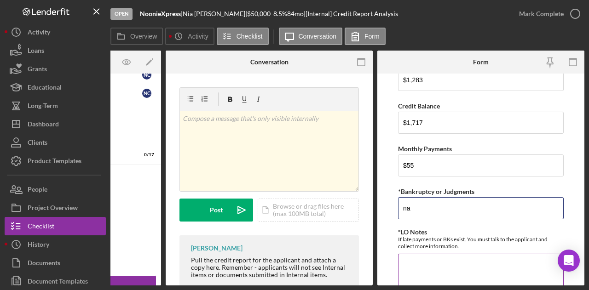
type input "na"
click at [423, 262] on textarea "*LO Notes" at bounding box center [481, 276] width 166 height 44
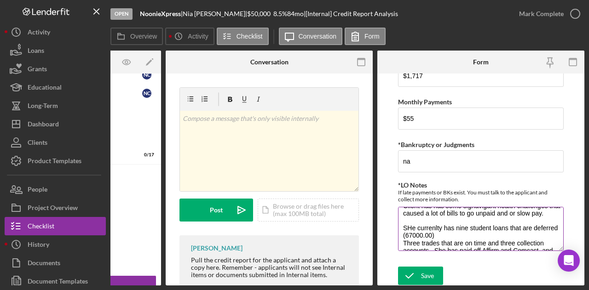
scroll to position [0, 0]
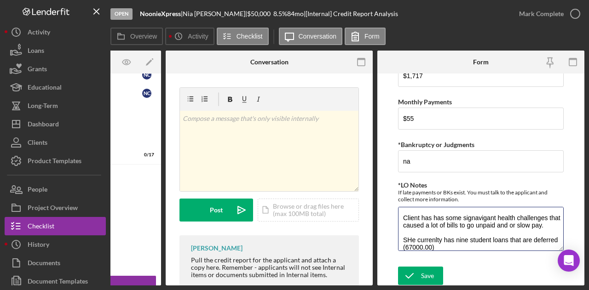
drag, startPoint x: 551, startPoint y: 245, endPoint x: 387, endPoint y: 207, distance: 167.7
click at [387, 207] on form "*Credit Score Score 525 Credit Risk High Moderate Low 30 days late 8 60 days la…" at bounding box center [480, 180] width 207 height 212
click at [425, 218] on textarea "Client has has some signavigant health challenges that caused a lot of bills to…" at bounding box center [481, 229] width 166 height 44
drag, startPoint x: 425, startPoint y: 218, endPoint x: 527, endPoint y: 239, distance: 103.4
click at [527, 239] on textarea "Client has has some signavigant health challenges that caused a lot of bills to…" at bounding box center [481, 229] width 166 height 44
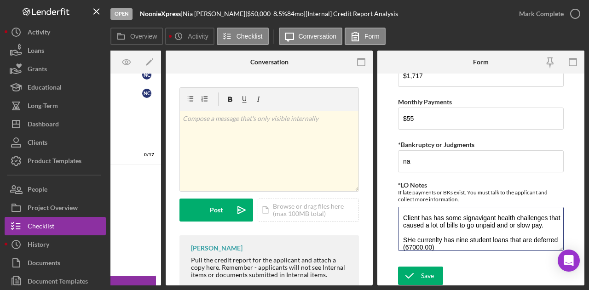
type textarea "Client has has some signavigant health challenges that caused a lot of bills to…"
click at [494, 267] on div "Save Save" at bounding box center [481, 277] width 166 height 20
drag, startPoint x: 549, startPoint y: 239, endPoint x: 396, endPoint y: 200, distance: 158.1
click at [396, 200] on form "*Credit Score Score 525 Credit Risk High Moderate Low 30 days late 8 60 days la…" at bounding box center [480, 180] width 207 height 212
click at [418, 219] on textarea "Client has has some signavigant health challenges that caused a lot of bills to…" at bounding box center [481, 229] width 166 height 44
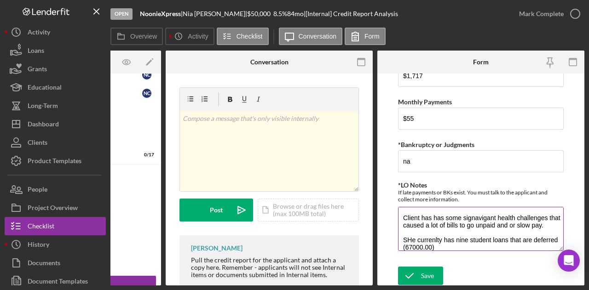
click at [408, 214] on textarea "Client has has some signavigant health challenges that caused a lot of bills to…" at bounding box center [481, 229] width 166 height 44
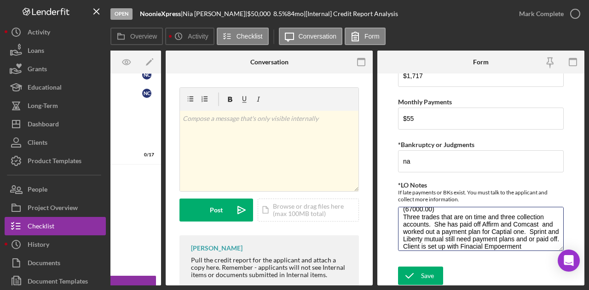
scroll to position [52, 0]
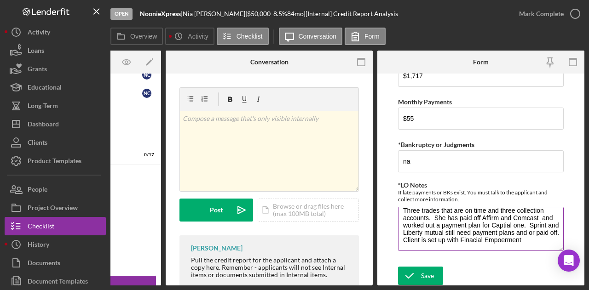
drag, startPoint x: 402, startPoint y: 215, endPoint x: 553, endPoint y: 242, distance: 153.4
click at [553, 242] on textarea "Client has has some signavigant health challenges that caused a lot of bills to…" at bounding box center [481, 229] width 166 height 44
click at [499, 221] on textarea "Client has has some signavigant health challenges that caused a lot of bills to…" at bounding box center [481, 229] width 166 height 44
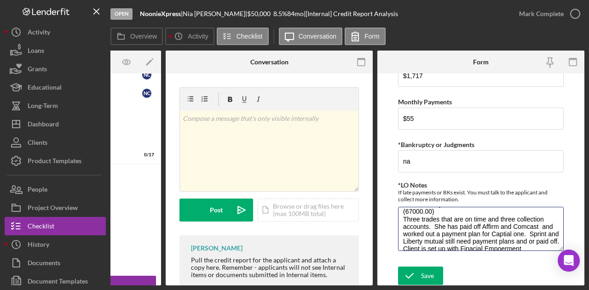
scroll to position [0, 0]
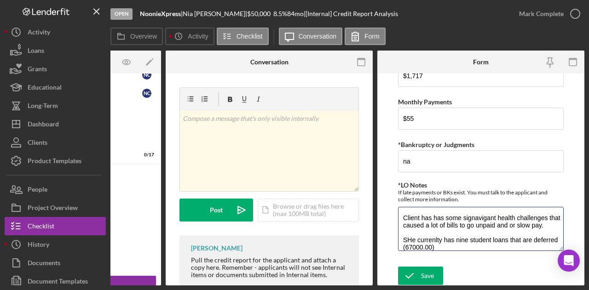
drag, startPoint x: 546, startPoint y: 239, endPoint x: 383, endPoint y: 195, distance: 168.7
click at [383, 195] on form "*Credit Score Score 525 Credit Risk High Moderate Low 30 days late 8 60 days la…" at bounding box center [480, 180] width 207 height 212
click at [419, 220] on textarea "Client has has some signavigant health challenges that caused a lot of bills to…" at bounding box center [481, 229] width 166 height 44
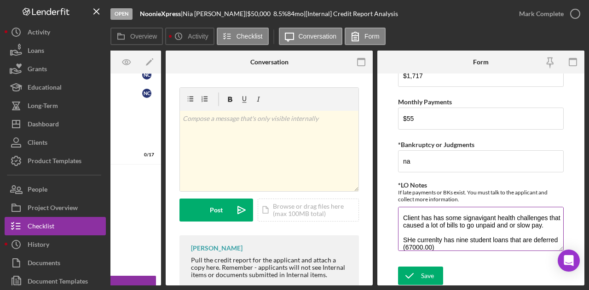
click at [419, 219] on textarea "Client has has some signavigant health challenges that caused a lot of bills to…" at bounding box center [481, 229] width 166 height 44
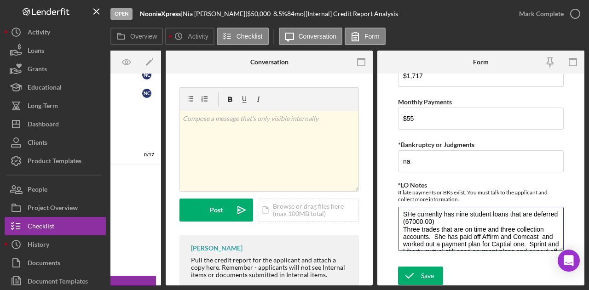
scroll to position [52, 0]
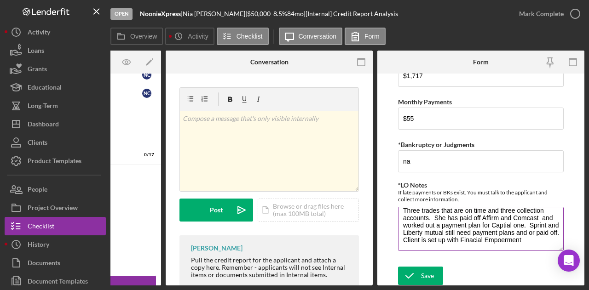
drag, startPoint x: 403, startPoint y: 215, endPoint x: 551, endPoint y: 241, distance: 150.5
click at [551, 241] on textarea "Client has has some signavigant health challenges that caused a lot of bills to…" at bounding box center [481, 229] width 166 height 44
click at [531, 232] on textarea "Client has has some signavigant health challenges that caused a lot of bills to…" at bounding box center [481, 229] width 166 height 44
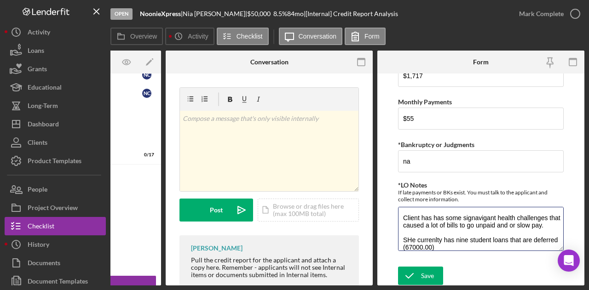
drag, startPoint x: 531, startPoint y: 232, endPoint x: 385, endPoint y: 183, distance: 154.6
click at [385, 183] on form "*Credit Score Score 525 Credit Risk High Moderate Low 30 days late 8 60 days la…" at bounding box center [480, 180] width 207 height 212
click at [407, 221] on textarea "Client has has some signavigant health challenges that caused a lot of bills to…" at bounding box center [481, 229] width 166 height 44
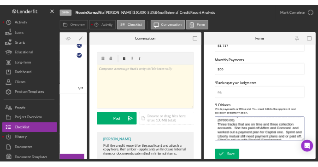
scroll to position [52, 0]
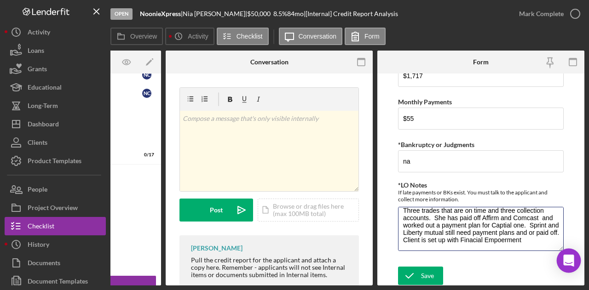
drag, startPoint x: 403, startPoint y: 217, endPoint x: 560, endPoint y: 267, distance: 164.5
click at [560, 267] on body "Open NoonieXpress | [PERSON_NAME] | $50,000 $50,000 8.5 % 84 mo | [Internal] Cr…" at bounding box center [294, 145] width 589 height 290
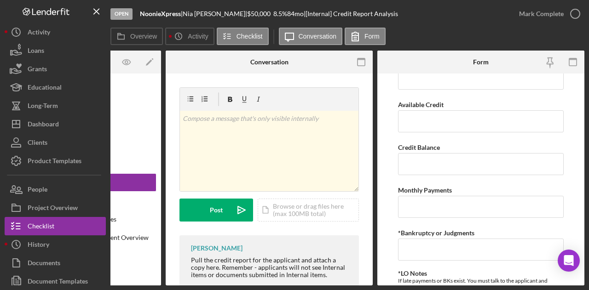
scroll to position [307, 0]
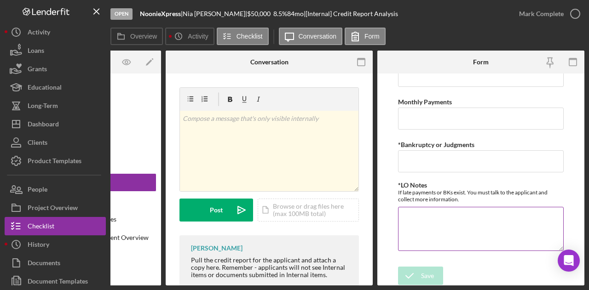
click at [406, 210] on textarea "*LO Notes" at bounding box center [481, 229] width 166 height 44
paste textarea "The client has experienced health challenges that led to late and unpaid bills.…"
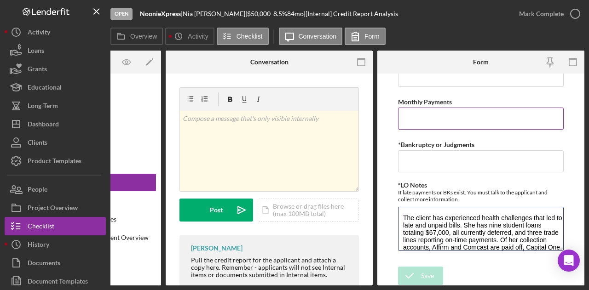
scroll to position [81, 0]
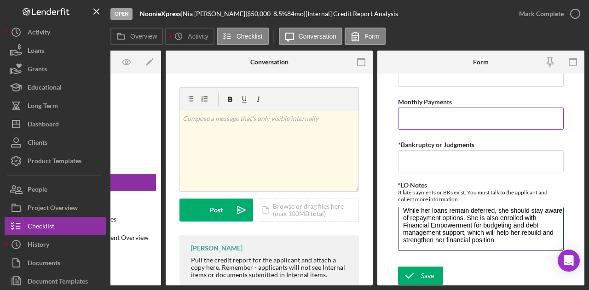
type textarea "The client has experienced health challenges that led to late and unpaid bills.…"
click at [414, 120] on input "Monthly Payments" at bounding box center [481, 119] width 166 height 22
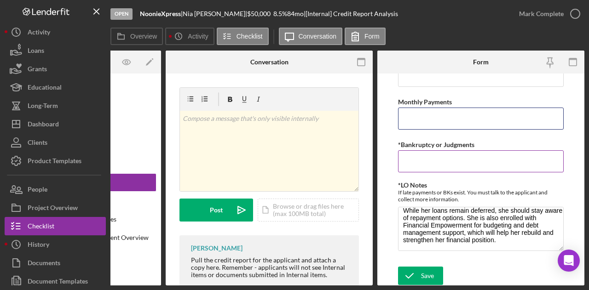
type input "$55"
click at [431, 160] on input "*Bankruptcy or Judgments" at bounding box center [481, 162] width 166 height 22
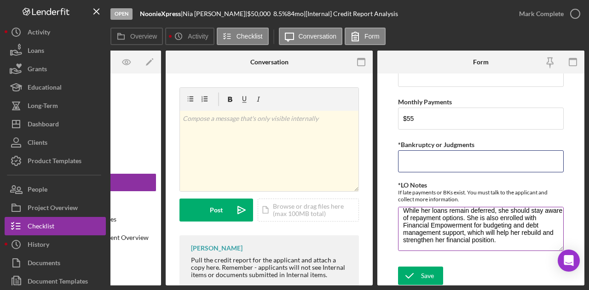
type input "na"
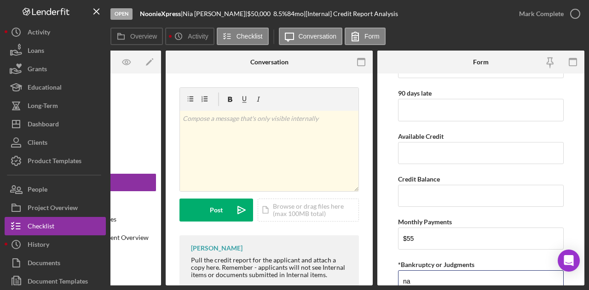
scroll to position [187, 0]
click at [448, 160] on input "Available Credit" at bounding box center [481, 153] width 166 height 22
type input "$1,283"
click at [441, 186] on input "Credit Balance" at bounding box center [481, 196] width 166 height 22
type input "$1,717"
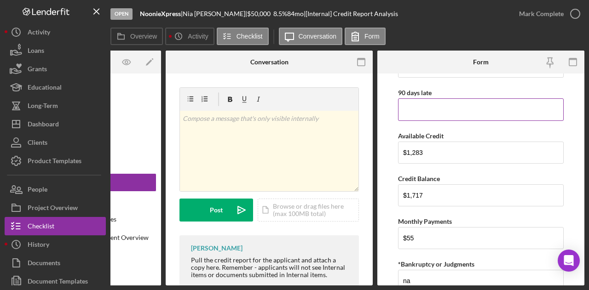
click at [416, 103] on input "90 days late" at bounding box center [481, 110] width 166 height 22
type input "1"
drag, startPoint x: 585, startPoint y: 204, endPoint x: 574, endPoint y: 147, distance: 58.1
click at [574, 147] on div "Open NoonieXpress | [PERSON_NAME] | $50,000 $50,000 8.5 % 84 mo | [Internal] Cr…" at bounding box center [294, 145] width 589 height 290
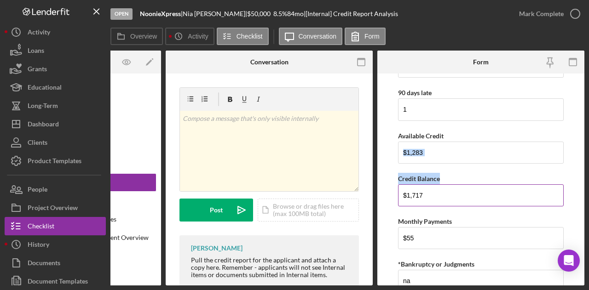
click at [555, 176] on div "Credit Balance" at bounding box center [481, 179] width 166 height 12
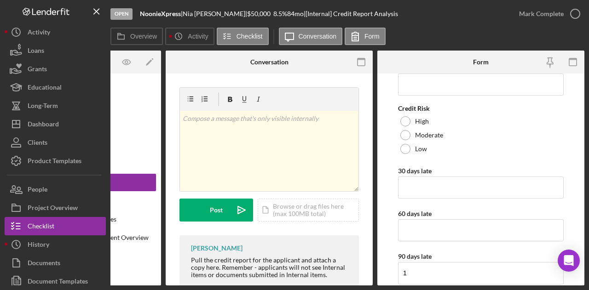
scroll to position [22, 0]
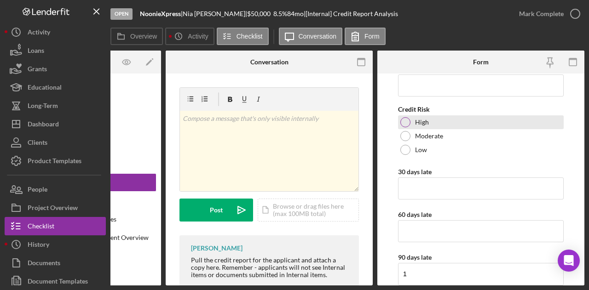
click at [434, 118] on div "High" at bounding box center [481, 123] width 166 height 14
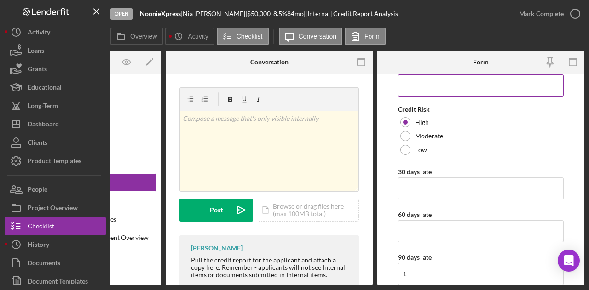
click at [436, 93] on input "*Credit Score" at bounding box center [481, 86] width 166 height 22
type input "525"
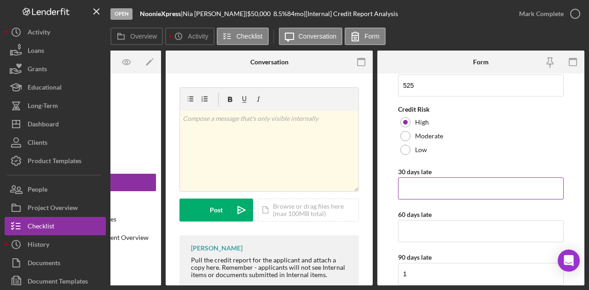
click at [417, 186] on input "30 days late" at bounding box center [481, 189] width 166 height 22
type input "8"
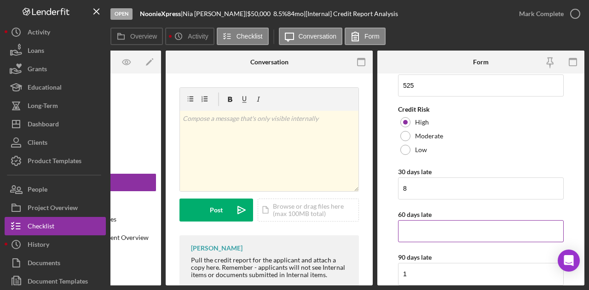
click at [429, 228] on input "60 days late" at bounding box center [481, 231] width 166 height 22
type input "1"
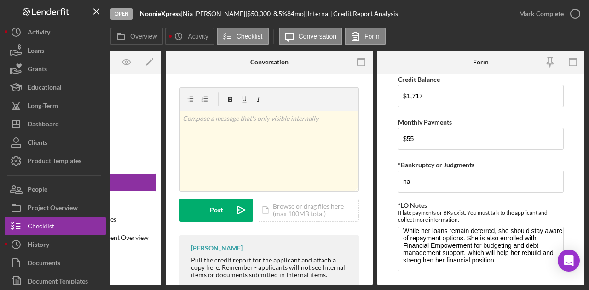
scroll to position [307, 0]
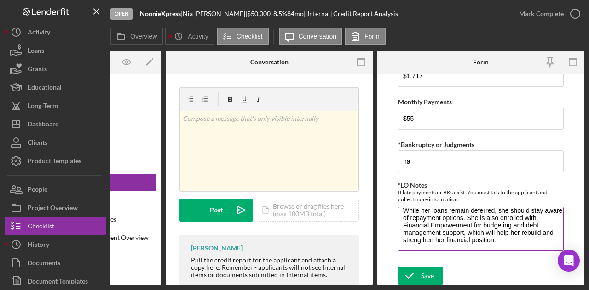
click at [492, 244] on textarea "The client has experienced health challenges that led to late and unpaid bills.…" at bounding box center [481, 229] width 166 height 44
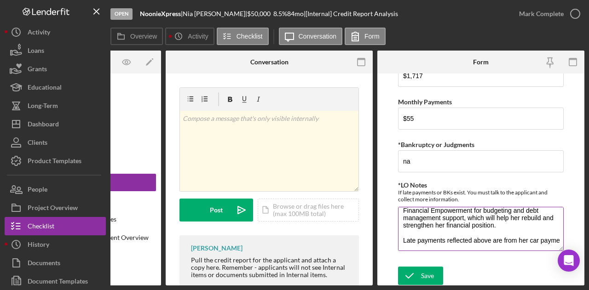
scroll to position [104, 0]
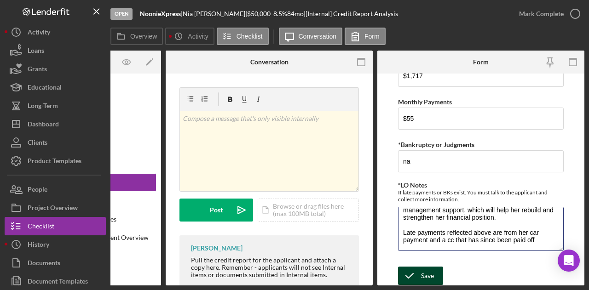
type textarea "The client has experienced health challenges that led to late and unpaid bills.…"
click at [433, 271] on div "Save" at bounding box center [427, 276] width 13 height 18
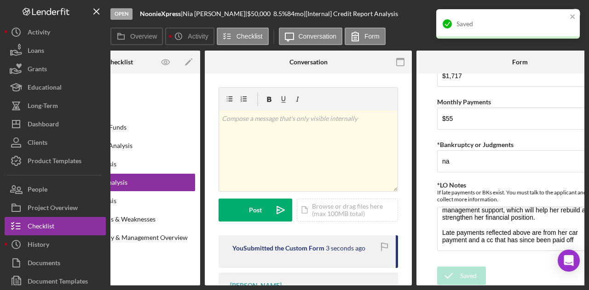
scroll to position [0, 0]
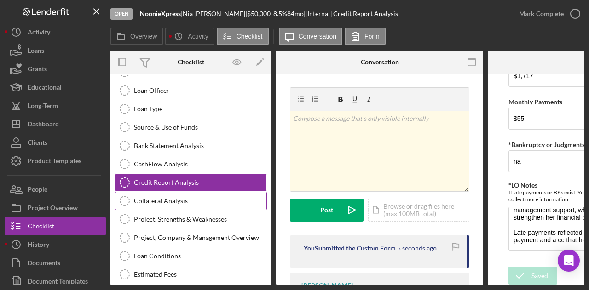
click at [136, 198] on div "Collateral Analysis" at bounding box center [200, 200] width 133 height 7
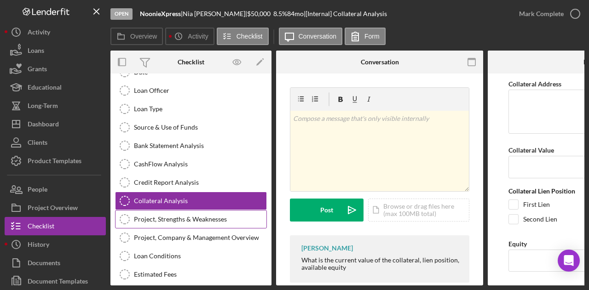
click at [169, 218] on div "Project, Strengths & Weaknesses" at bounding box center [200, 219] width 133 height 7
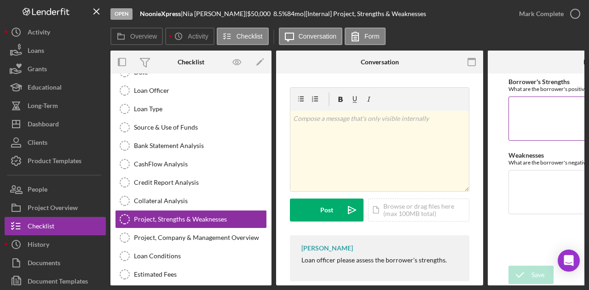
click at [525, 119] on textarea "Borrower's Strengths" at bounding box center [592, 119] width 166 height 44
paste textarea "[PERSON_NAME] has demonstrated extraordinary resilience through life’s most dif…"
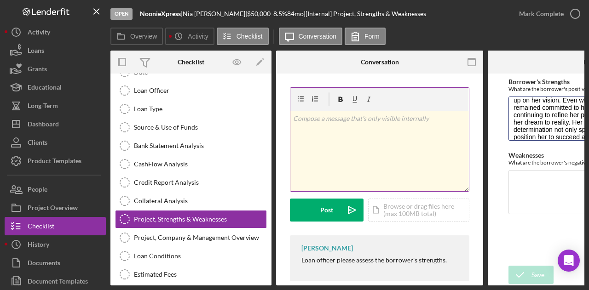
scroll to position [0, 9]
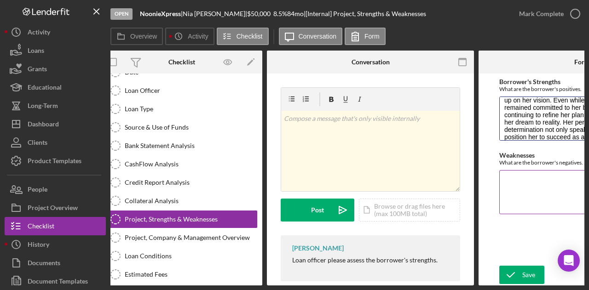
type textarea "[PERSON_NAME] has demonstrated extraordinary resilience through life’s most dif…"
click at [522, 183] on textarea "Weaknesses" at bounding box center [582, 192] width 166 height 44
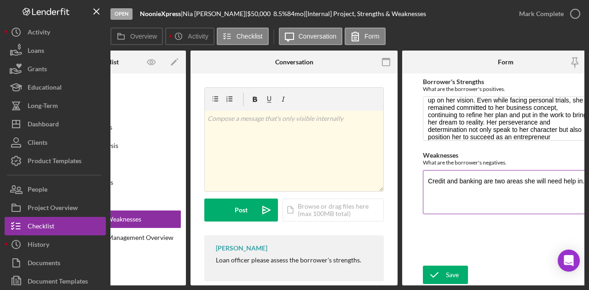
scroll to position [0, 89]
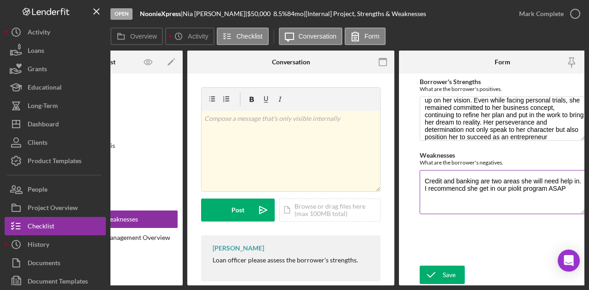
drag, startPoint x: 568, startPoint y: 188, endPoint x: 423, endPoint y: 180, distance: 145.2
click at [423, 180] on textarea "Credit and banking are two areas she will need help in. I recommencd she get in…" at bounding box center [503, 192] width 166 height 44
type textarea "Credit and banking are two areas she will need help in. I recommencd she get in…"
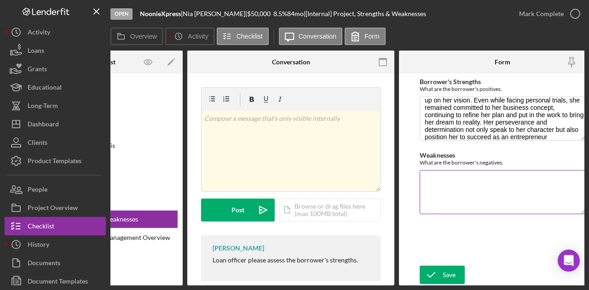
paste textarea "Credit and banking are two key areas where [PERSON_NAME] will need support as s…"
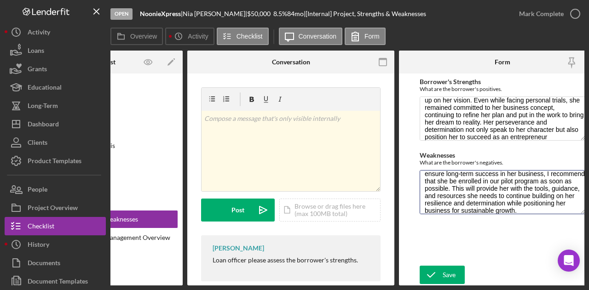
scroll to position [0, 110]
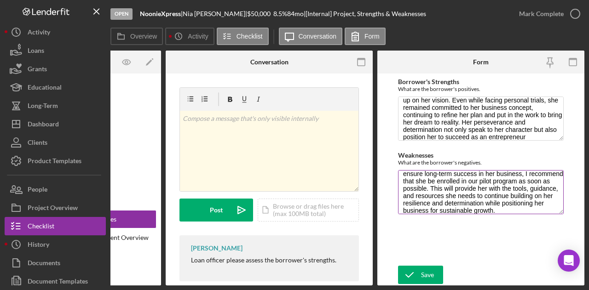
click at [445, 181] on textarea "Credit and banking are two key areas where [PERSON_NAME] will need support as s…" at bounding box center [481, 192] width 166 height 44
click at [456, 181] on textarea "Credit and banking are two key areas where [PERSON_NAME] will need support as s…" at bounding box center [481, 192] width 166 height 44
click at [459, 180] on textarea "Credit and banking are two key areas where [PERSON_NAME] will need support as s…" at bounding box center [481, 192] width 166 height 44
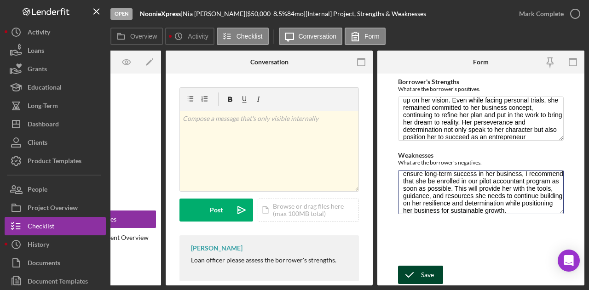
type textarea "Credit and banking are two key areas where [PERSON_NAME] will need support as s…"
click at [424, 273] on div "Save" at bounding box center [427, 275] width 13 height 18
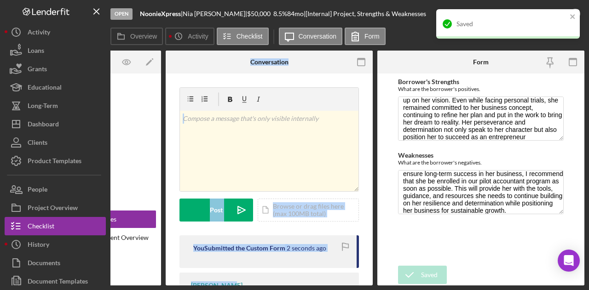
drag, startPoint x: 225, startPoint y: 286, endPoint x: 162, endPoint y: 281, distance: 63.7
click at [162, 281] on div "Open NoonieXpress | [PERSON_NAME] | $50,000 $50,000 8.5 % 84 mo | [Internal] Pr…" at bounding box center [294, 145] width 589 height 290
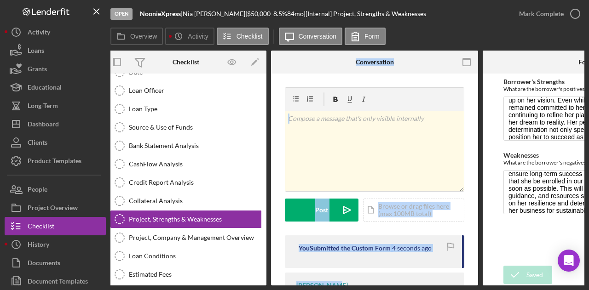
scroll to position [0, 0]
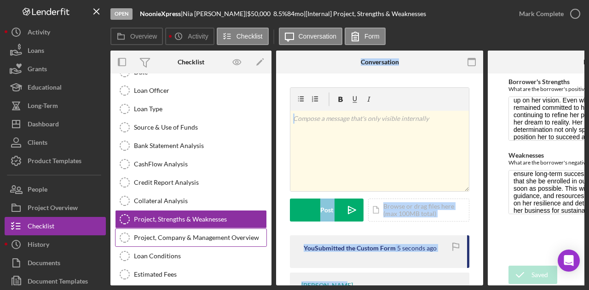
click at [169, 234] on div "Project, Company & Management Overview" at bounding box center [200, 237] width 133 height 7
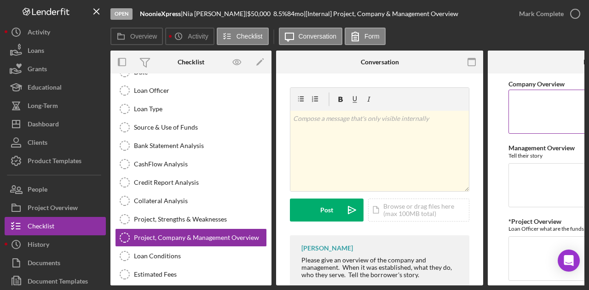
click at [551, 94] on textarea "Company Overview" at bounding box center [592, 112] width 166 height 44
drag, startPoint x: 528, startPoint y: 103, endPoint x: 542, endPoint y: 186, distance: 84.5
click at [542, 186] on textarea "Management Overview" at bounding box center [592, 185] width 166 height 44
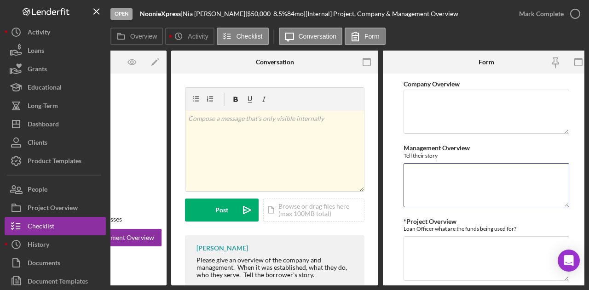
scroll to position [0, 110]
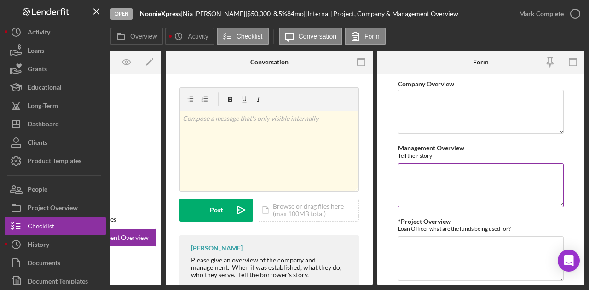
paste textarea "Founder [PERSON_NAME] journey as a [MEDICAL_DATA] survivor has deeply influence…"
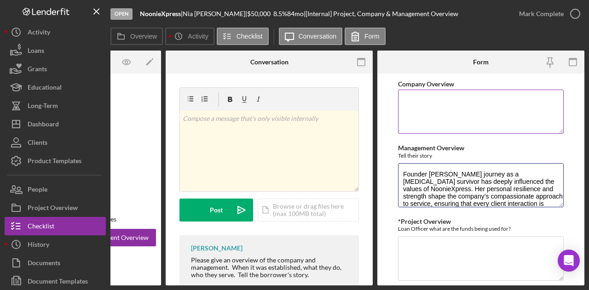
scroll to position [45, 0]
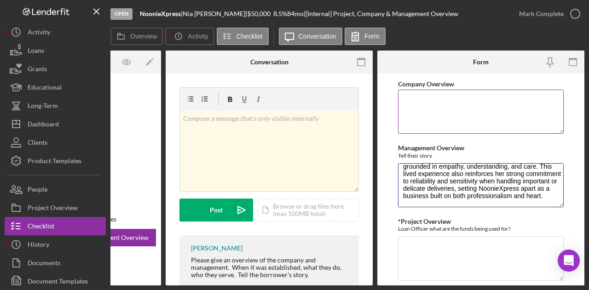
type textarea "Founder [PERSON_NAME] journey as a [MEDICAL_DATA] survivor has deeply influence…"
click at [413, 96] on textarea "Company Overview" at bounding box center [481, 112] width 166 height 44
paste textarea "NoonieXpress LLC is a minority woman-owned, Black-owned medical, legal, and gen…"
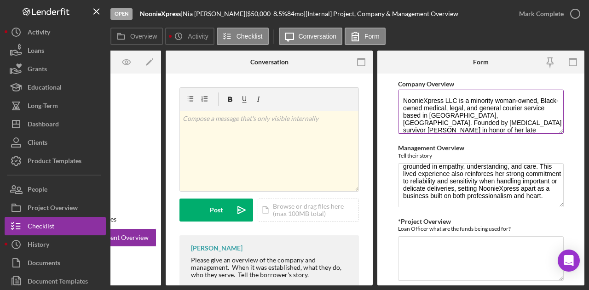
scroll to position [29, 0]
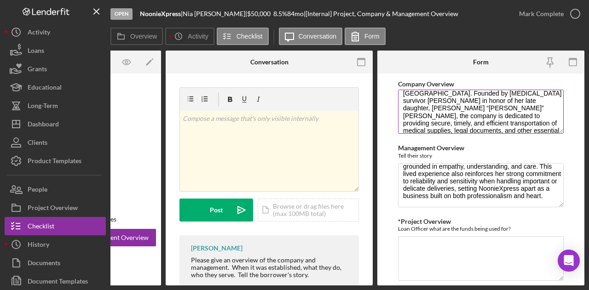
drag, startPoint x: 493, startPoint y: 100, endPoint x: 533, endPoint y: 122, distance: 45.1
click at [533, 122] on textarea "NoonieXpress LLC is a minority woman-owned, Black-owned medical, legal, and gen…" at bounding box center [481, 112] width 166 height 44
drag, startPoint x: 522, startPoint y: 113, endPoint x: 534, endPoint y: 128, distance: 19.6
click at [534, 128] on textarea "NoonieXpress LLC is a minority woman-owned, Black-owned medical, legal, and gen…" at bounding box center [481, 112] width 166 height 44
type textarea "NoonieXpress LLC is a minority woman-owned, Black-owned medical, legal, and gen…"
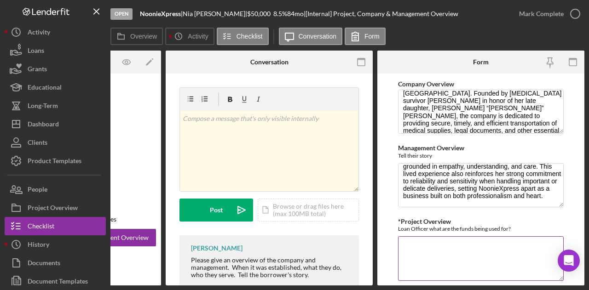
click at [443, 242] on textarea "*Project Overview" at bounding box center [481, 259] width 166 height 44
type textarea "Funding will be used for a vechile and working captial"
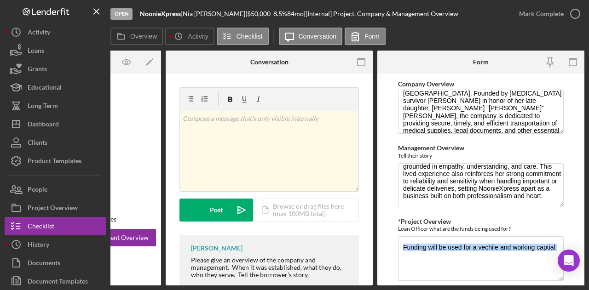
scroll to position [31, 0]
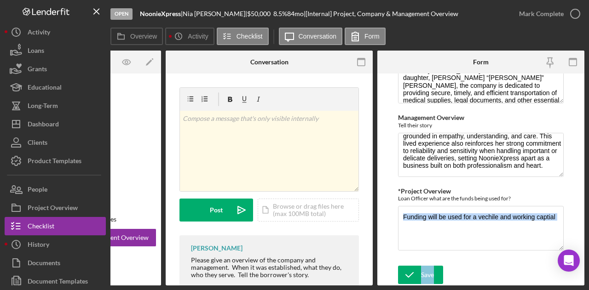
drag, startPoint x: 581, startPoint y: 229, endPoint x: 576, endPoint y: 283, distance: 54.1
click at [576, 283] on div "Overview Internal Workflow Stage Open Icon/Dropdown Arrow Archive (can unarchiv…" at bounding box center [347, 168] width 474 height 235
click at [435, 232] on textarea "Funding will be used for a vechile and working captial" at bounding box center [481, 228] width 166 height 44
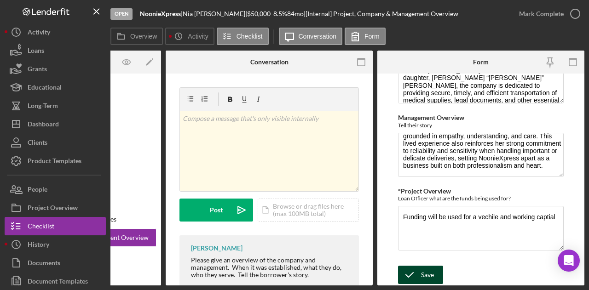
click at [427, 268] on div "Save" at bounding box center [427, 275] width 13 height 18
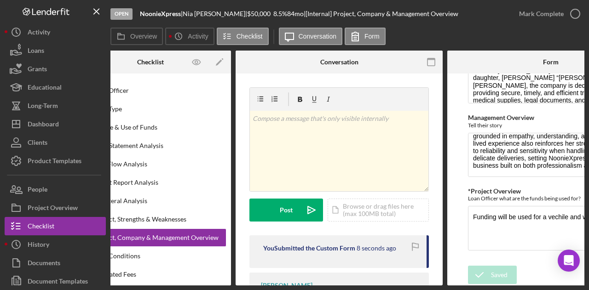
scroll to position [0, 0]
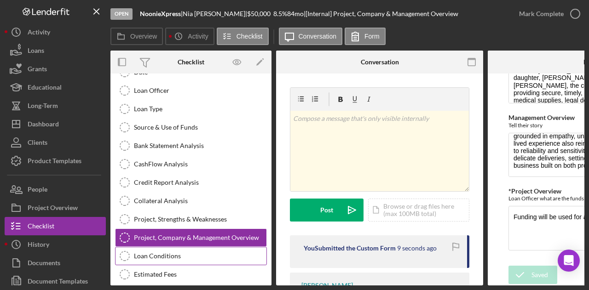
click at [149, 247] on link "Loan Conditions Loan Conditions" at bounding box center [191, 256] width 152 height 18
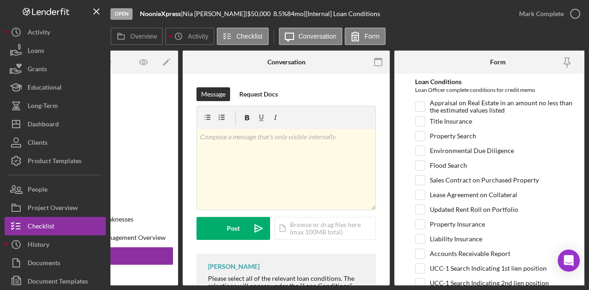
scroll to position [0, 98]
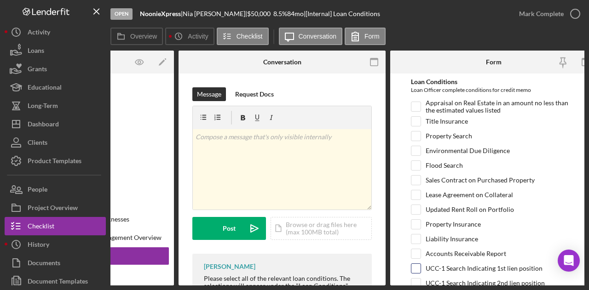
click at [520, 265] on label "UCC-1 Search Indicating 1st lien position" at bounding box center [484, 268] width 117 height 9
click at [421, 265] on input "UCC-1 Search Indicating 1st lien position" at bounding box center [416, 268] width 9 height 9
checkbox input "true"
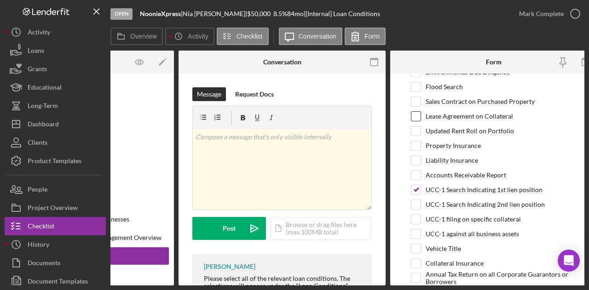
scroll to position [92, 0]
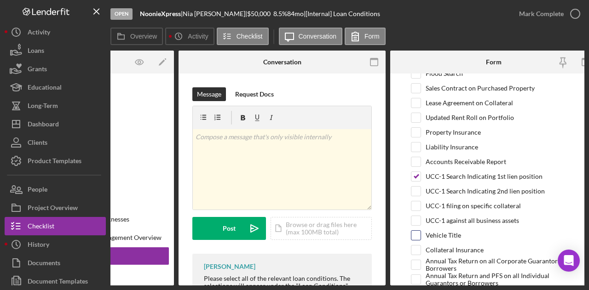
click at [417, 232] on input "Vehicle Title" at bounding box center [416, 235] width 9 height 9
checkbox input "true"
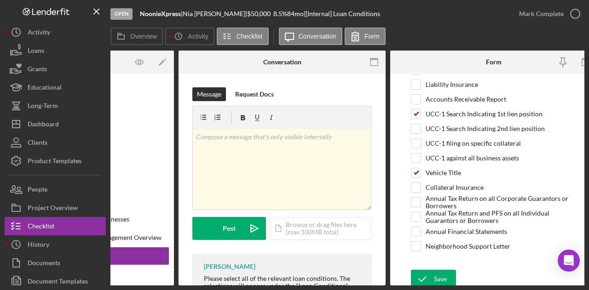
scroll to position [155, 0]
click at [446, 273] on div "Save" at bounding box center [440, 279] width 13 height 18
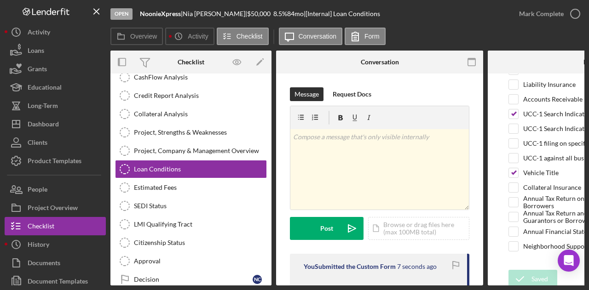
scroll to position [172, 0]
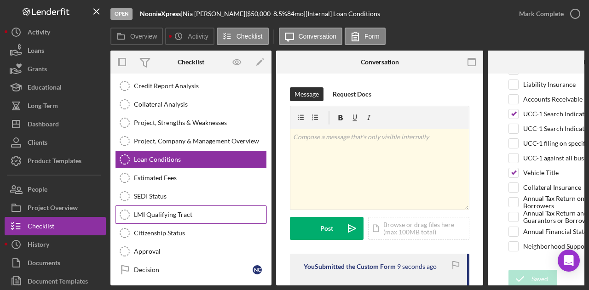
click at [157, 213] on div "LMI Qualifying Tract" at bounding box center [200, 214] width 133 height 7
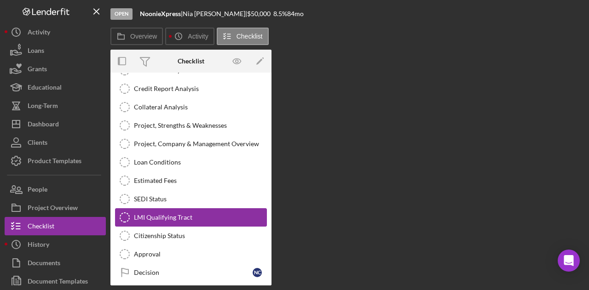
scroll to position [172, 0]
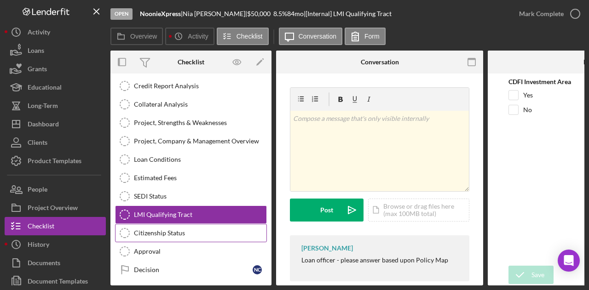
click at [204, 230] on div "Citizenship Status" at bounding box center [200, 233] width 133 height 7
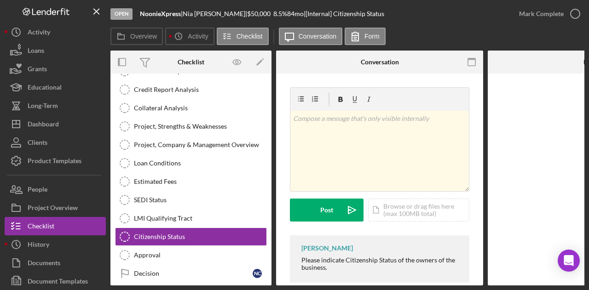
scroll to position [172, 0]
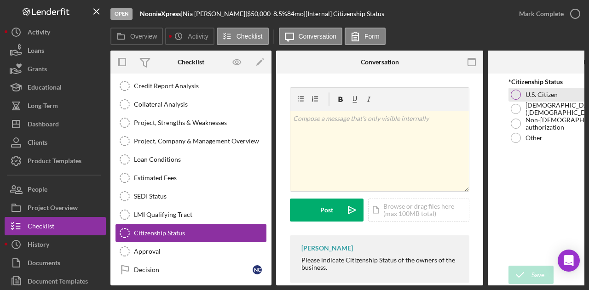
click at [537, 96] on label "U.S. Citizen" at bounding box center [542, 94] width 32 height 7
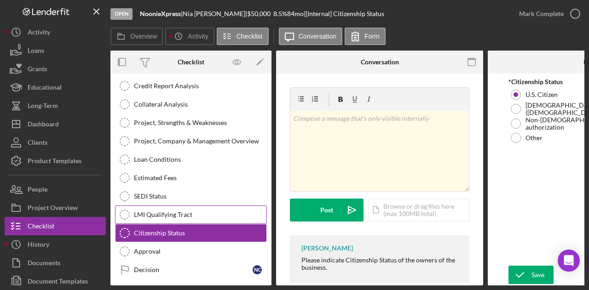
click at [182, 211] on div "LMI Qualifying Tract" at bounding box center [200, 214] width 133 height 7
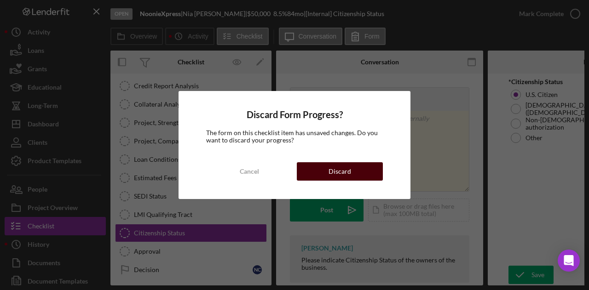
click at [336, 172] on div "Discard" at bounding box center [340, 171] width 23 height 18
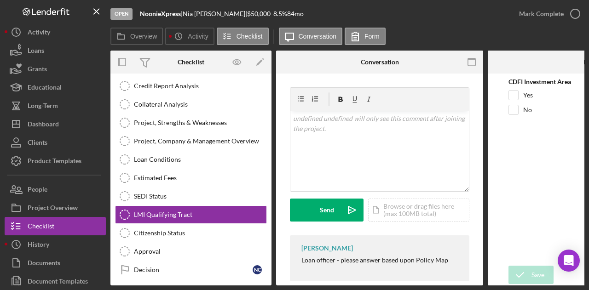
scroll to position [172, 0]
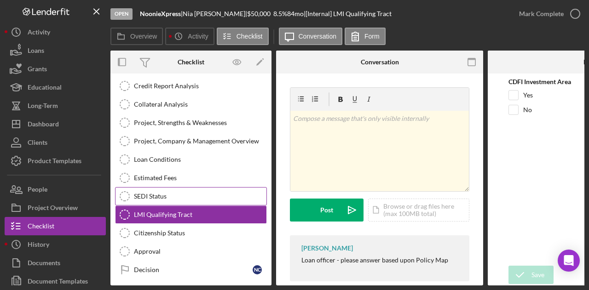
click at [166, 193] on div "SEDI Status" at bounding box center [200, 196] width 133 height 7
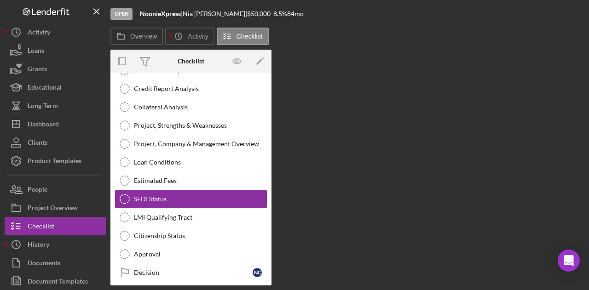
scroll to position [172, 0]
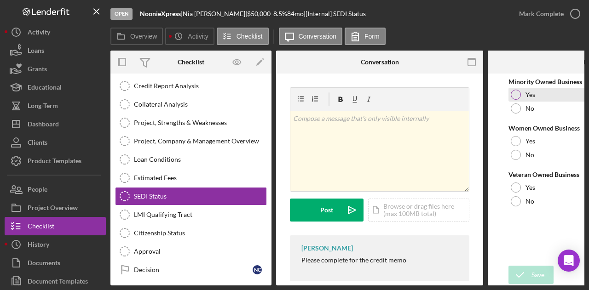
click at [516, 92] on div at bounding box center [516, 95] width 10 height 10
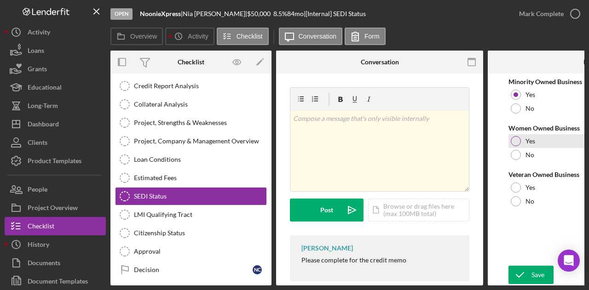
click at [516, 142] on div at bounding box center [516, 141] width 10 height 10
click at [516, 200] on div at bounding box center [516, 202] width 10 height 10
click at [542, 271] on div "Save" at bounding box center [538, 275] width 13 height 18
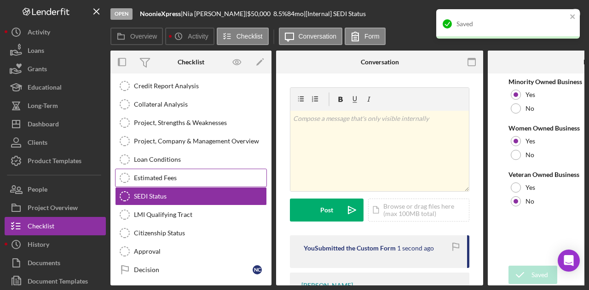
click at [150, 177] on div "Estimated Fees" at bounding box center [200, 177] width 133 height 7
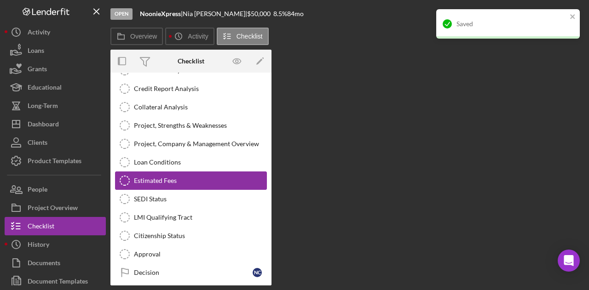
scroll to position [172, 0]
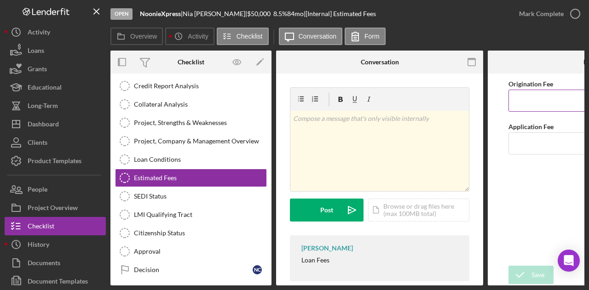
click at [518, 100] on input "Origination Fee" at bounding box center [592, 101] width 166 height 22
click at [528, 99] on input "Origination Fee" at bounding box center [592, 101] width 166 height 22
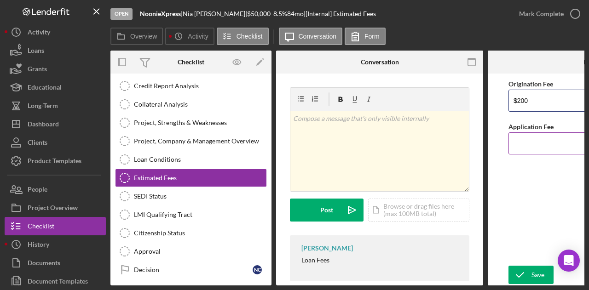
type input "$200"
click at [531, 137] on input "Application Fee" at bounding box center [592, 144] width 166 height 22
type input "$200"
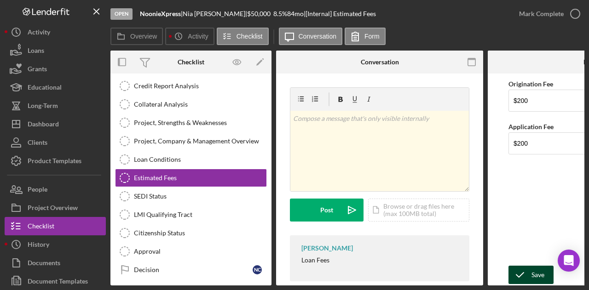
click at [550, 278] on button "Save" at bounding box center [531, 275] width 45 height 18
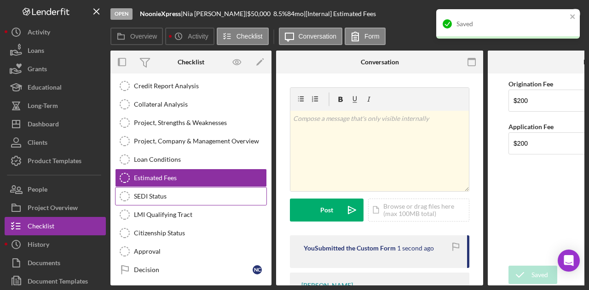
click at [160, 193] on div "SEDI Status" at bounding box center [200, 196] width 133 height 7
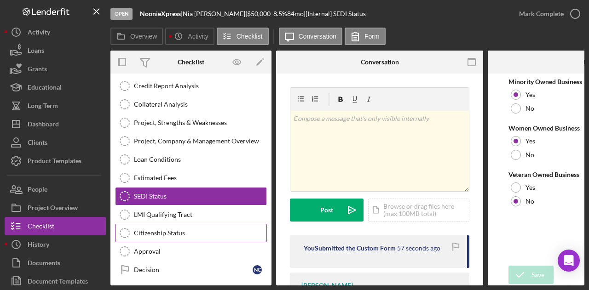
click at [185, 230] on div "Citizenship Status" at bounding box center [200, 233] width 133 height 7
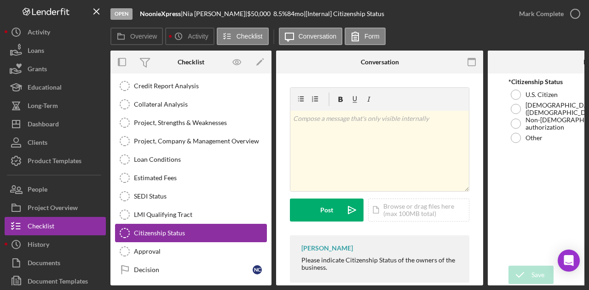
scroll to position [172, 0]
click at [159, 211] on div "LMI Qualifying Tract" at bounding box center [200, 214] width 133 height 7
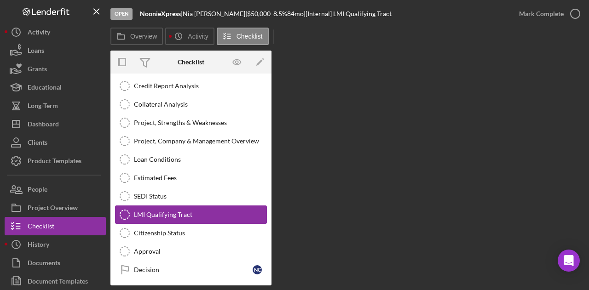
scroll to position [172, 0]
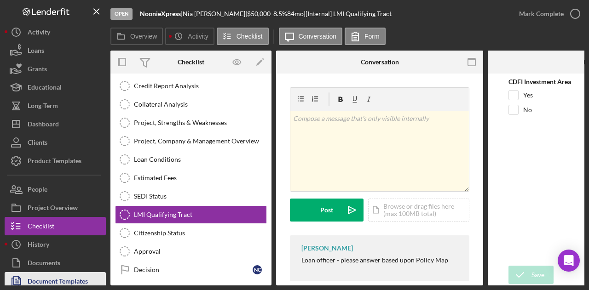
click at [72, 282] on div "Document Templates" at bounding box center [58, 283] width 60 height 21
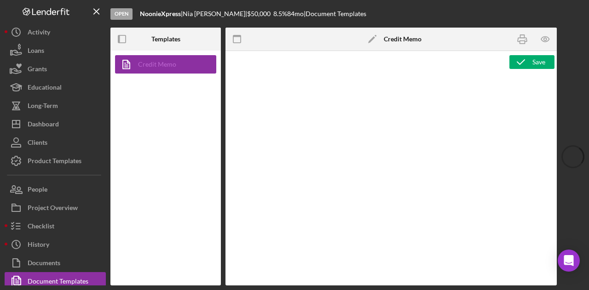
type textarea "<p style="margin: 0 0 0 149.8pt; font-size: 10pt; font-family: 'Times New Roman…"
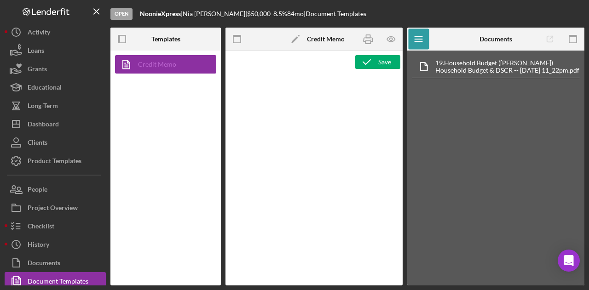
click at [179, 65] on link "Credit Memo" at bounding box center [163, 64] width 97 height 18
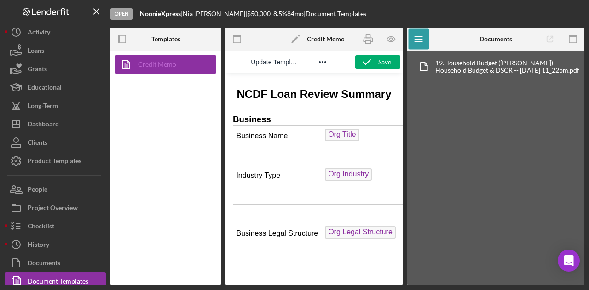
scroll to position [203, 0]
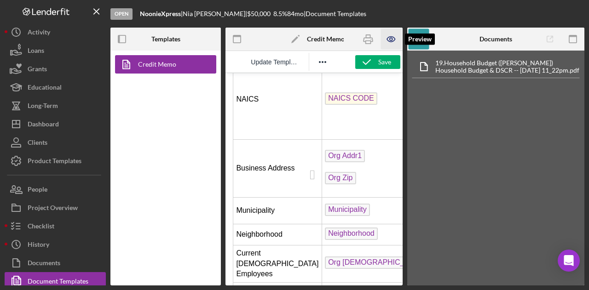
click at [392, 40] on icon "button" at bounding box center [391, 39] width 3 height 3
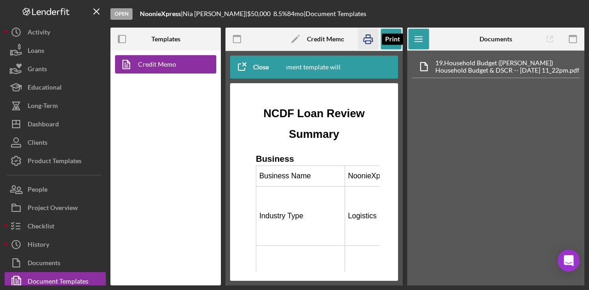
click at [367, 40] on icon "button" at bounding box center [368, 39] width 21 height 21
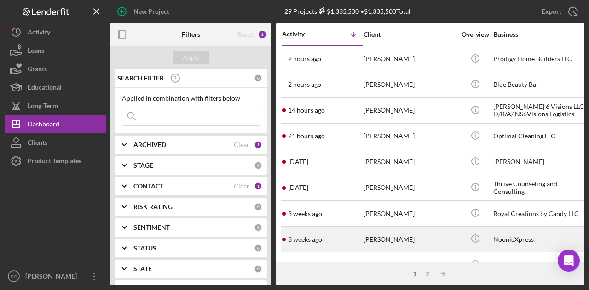
click at [393, 238] on div "[PERSON_NAME]" at bounding box center [410, 239] width 92 height 24
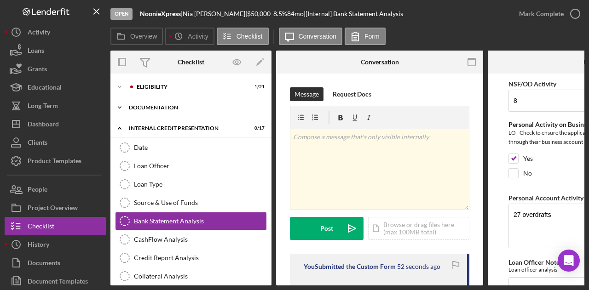
click at [172, 108] on div "documentation" at bounding box center [194, 108] width 131 height 6
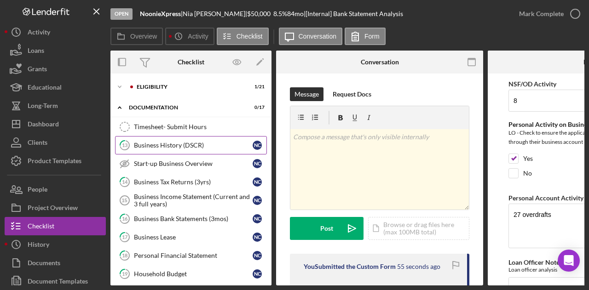
click at [186, 148] on div "Business History (DSCR)" at bounding box center [193, 145] width 119 height 7
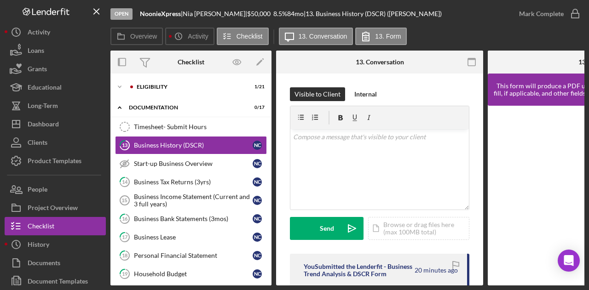
drag, startPoint x: 480, startPoint y: 151, endPoint x: 476, endPoint y: 207, distance: 55.9
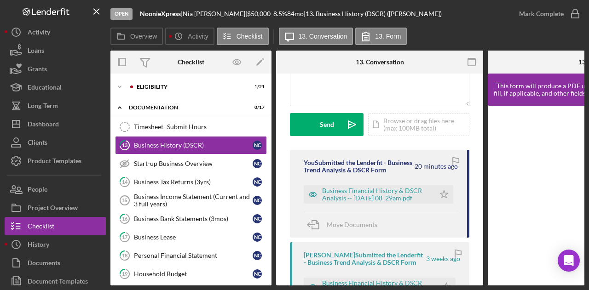
scroll to position [134, 0]
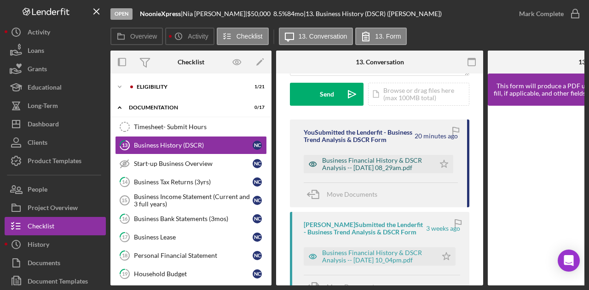
click at [393, 169] on div "Business Financial History & DSCR Analysis -- [DATE] 08_29am.pdf" at bounding box center [376, 164] width 108 height 15
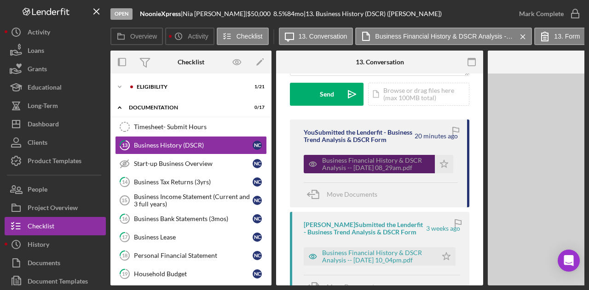
click at [393, 169] on div "Business Financial History & DSCR Analysis -- [DATE] 08_29am.pdf" at bounding box center [376, 164] width 108 height 15
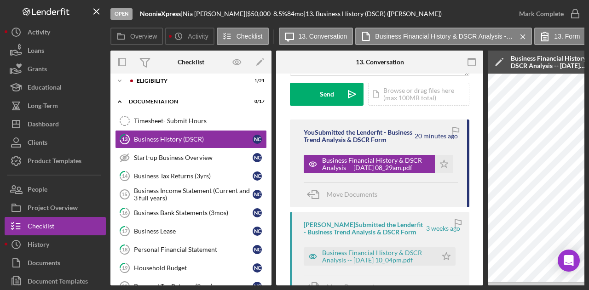
scroll to position [0, 0]
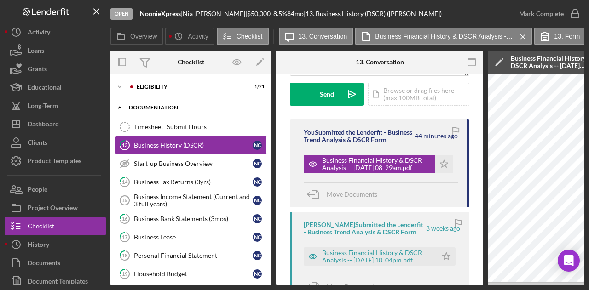
click at [168, 105] on div "documentation" at bounding box center [194, 108] width 131 height 6
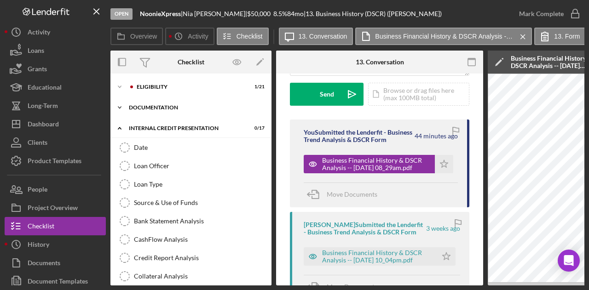
drag, startPoint x: 272, startPoint y: 157, endPoint x: 268, endPoint y: 103, distance: 54.0
click at [268, 103] on div "Overview Internal Workflow Stage Open Icon/Dropdown Arrow Archive (can unarchiv…" at bounding box center [347, 168] width 474 height 235
click at [152, 85] on div "Eligibility" at bounding box center [198, 87] width 123 height 6
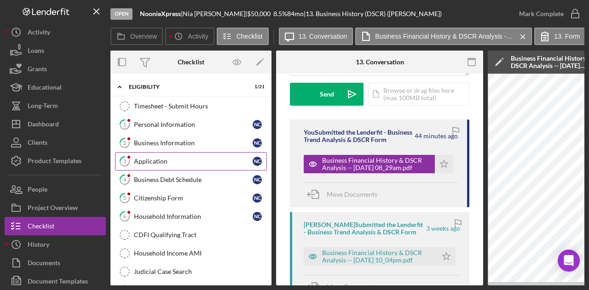
click at [169, 160] on div "Application" at bounding box center [193, 161] width 119 height 7
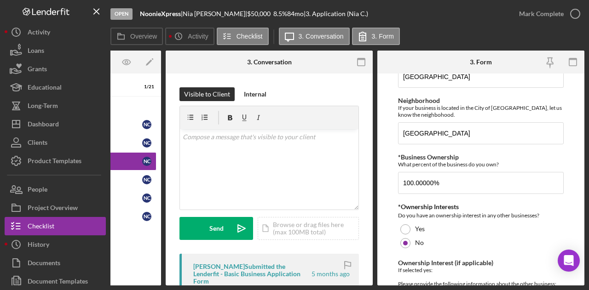
scroll to position [239, 0]
